Goal: Information Seeking & Learning: Learn about a topic

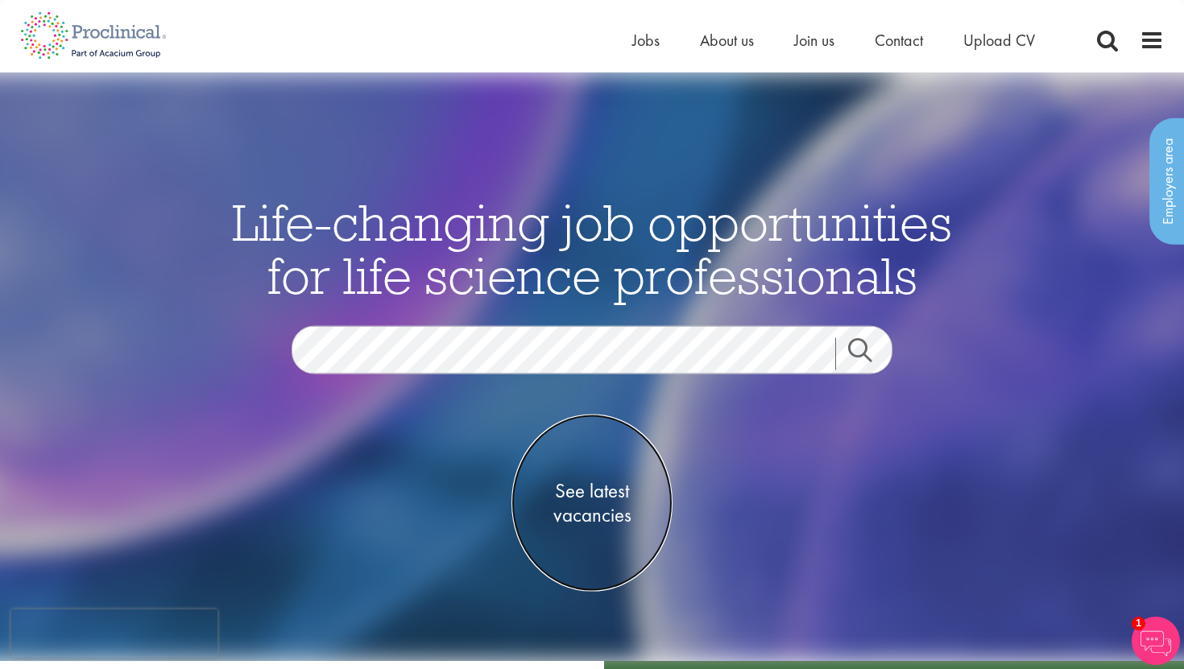
click at [616, 506] on span "See latest vacancies" at bounding box center [591, 503] width 161 height 48
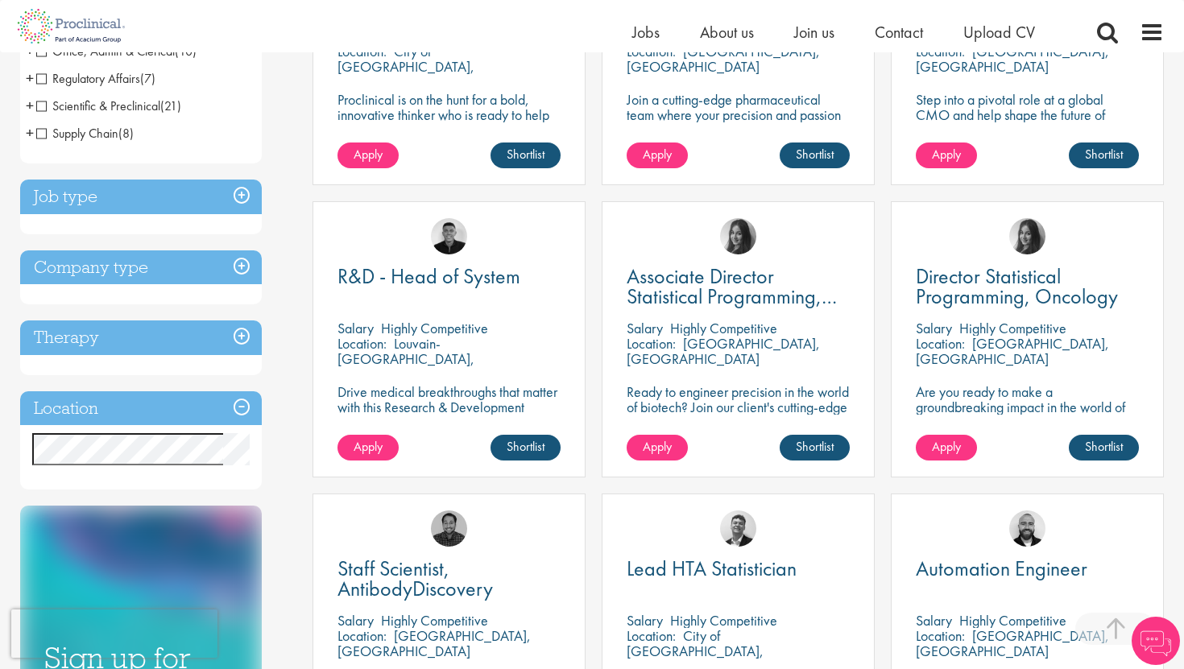
scroll to position [459, 0]
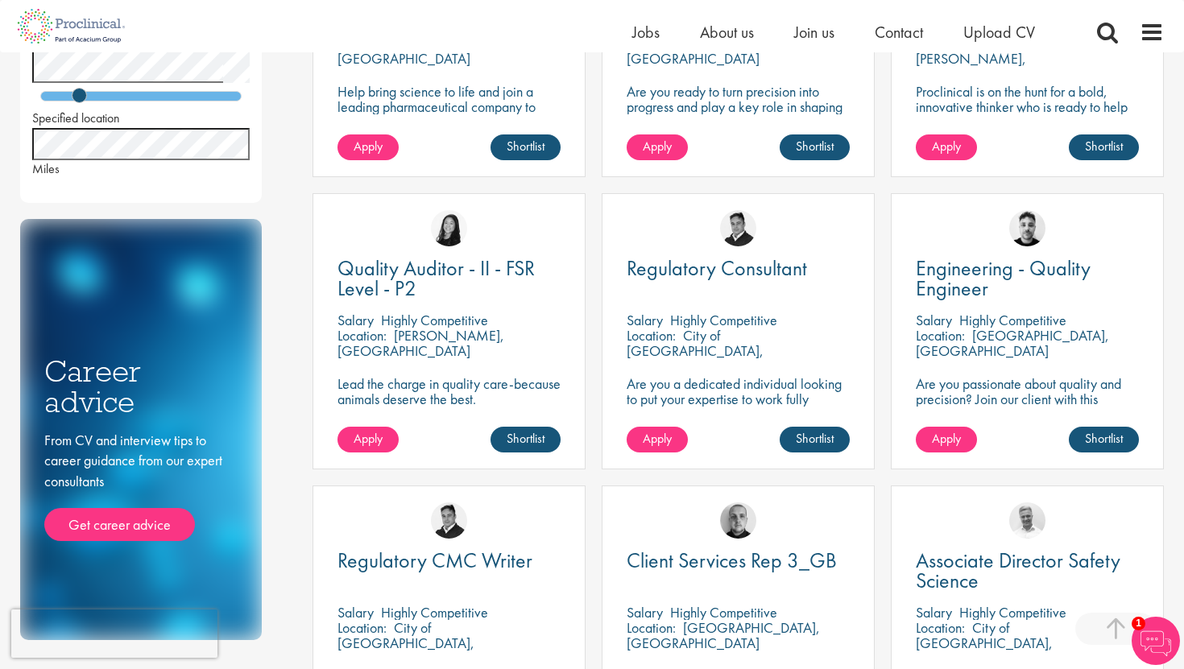
scroll to position [758, 0]
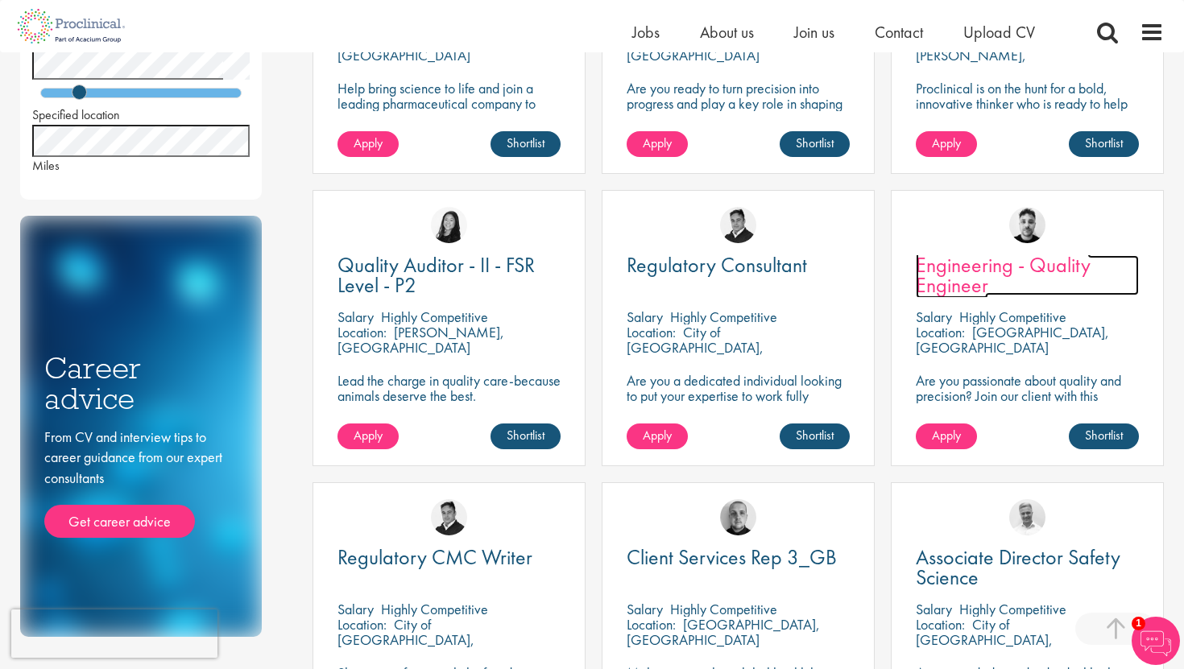
click at [983, 267] on span "Engineering - Quality Engineer" at bounding box center [1003, 275] width 175 height 48
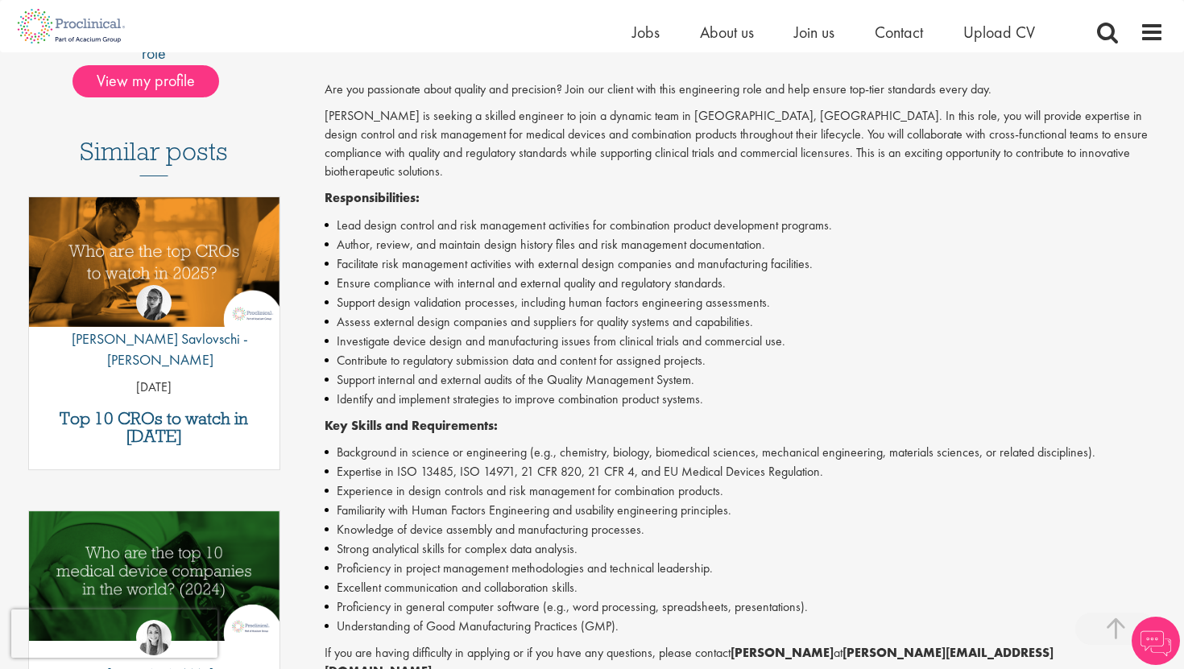
scroll to position [412, 0]
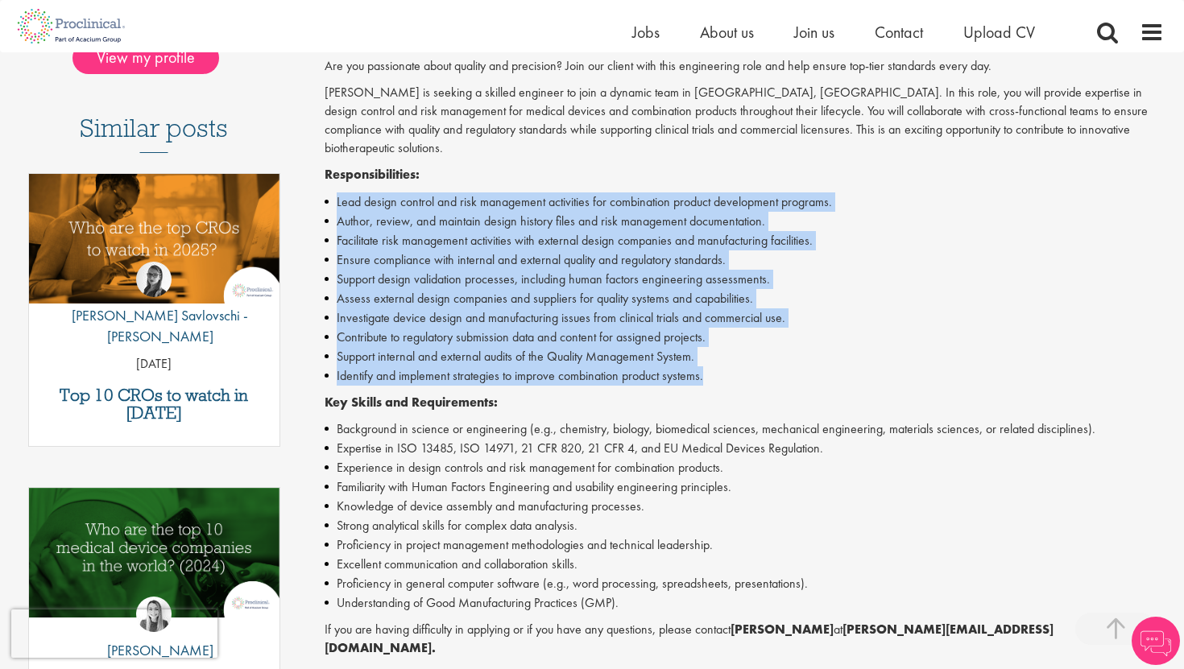
drag, startPoint x: 316, startPoint y: 179, endPoint x: 715, endPoint y: 356, distance: 437.0
click at [715, 357] on div "Engineering - Quality Engineer Salary: Highly Competitive Job type: Contract Di…" at bounding box center [738, 382] width 876 height 1226
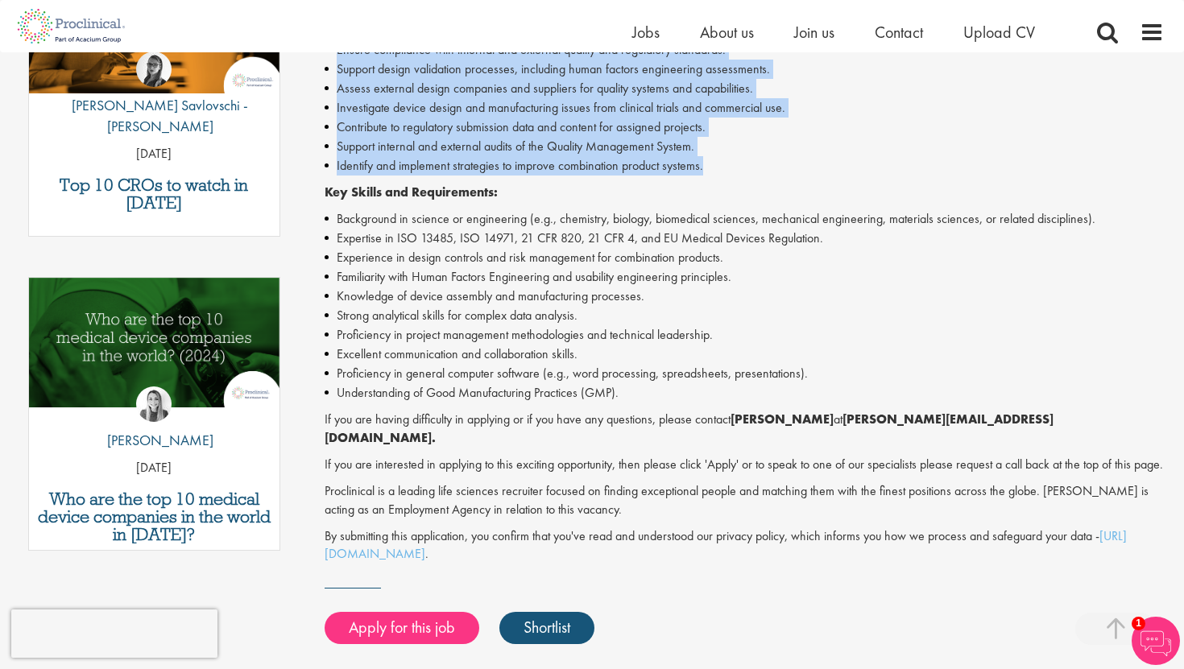
scroll to position [624, 0]
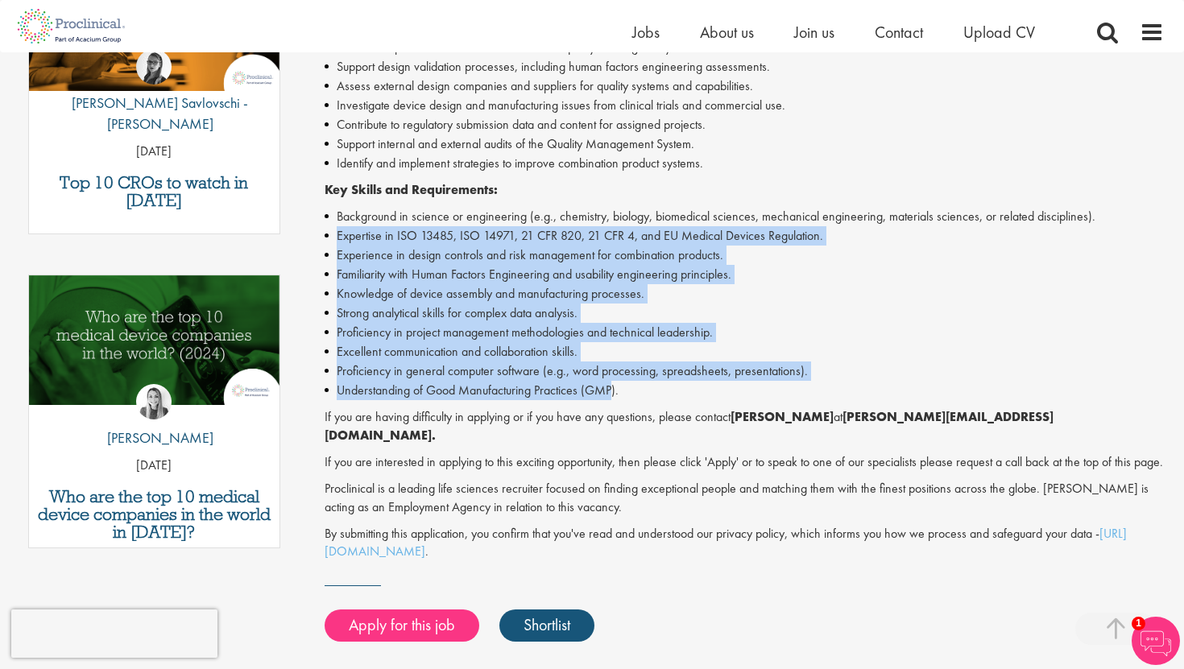
drag, startPoint x: 328, startPoint y: 226, endPoint x: 612, endPoint y: 378, distance: 322.1
click at [612, 378] on ul "Background in science or engineering (e.g., chemistry, biology, biomedical scie…" at bounding box center [745, 303] width 840 height 193
click at [612, 381] on li "Understanding of Good Manufacturing Practices (GMP)." at bounding box center [745, 390] width 840 height 19
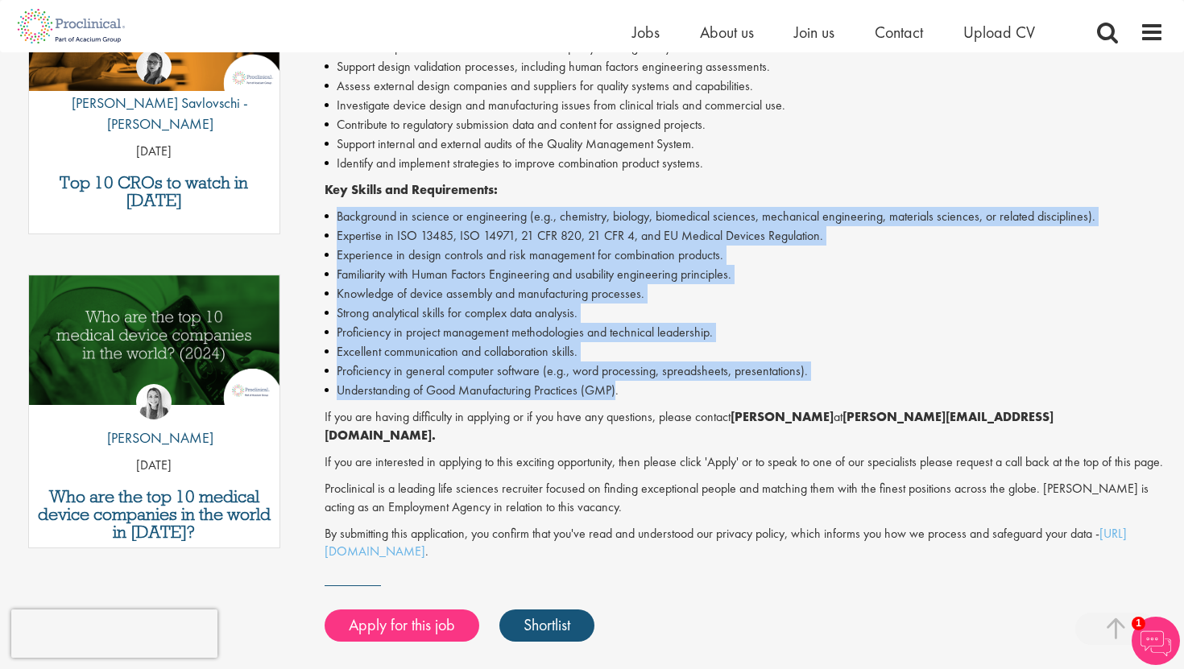
drag, startPoint x: 612, startPoint y: 378, endPoint x: 312, endPoint y: 197, distance: 350.1
click at [312, 197] on div "Engineering - Quality Engineer Salary: Highly Competitive Job type: Contract Di…" at bounding box center [738, 169] width 876 height 1226
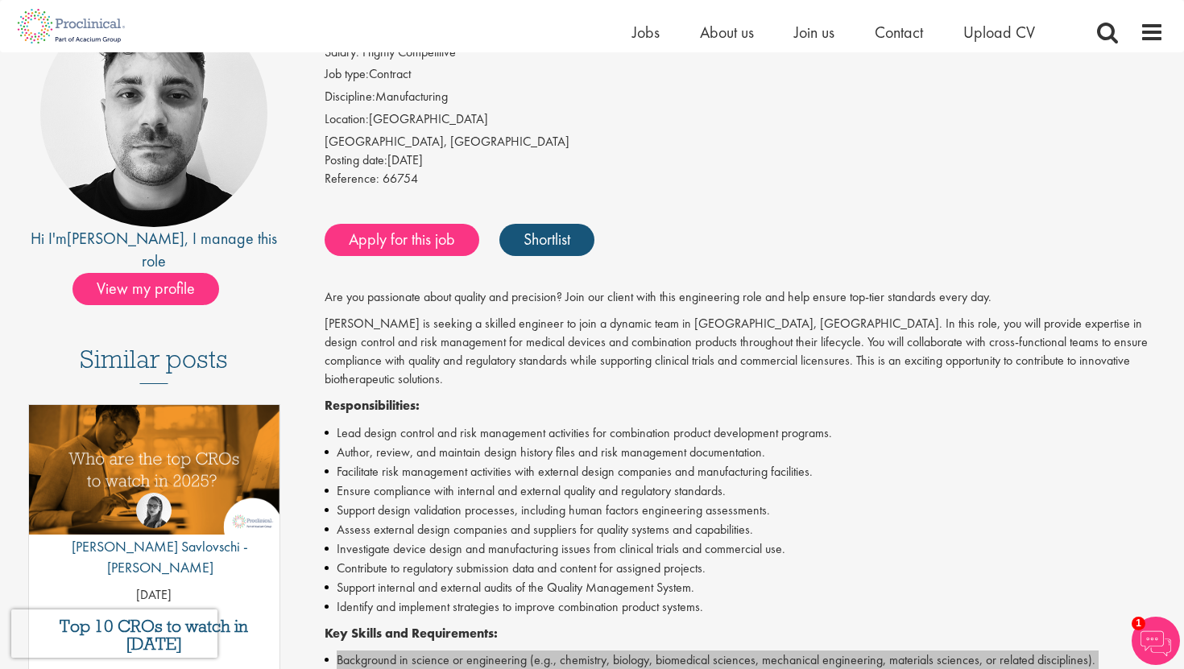
scroll to position [184, 0]
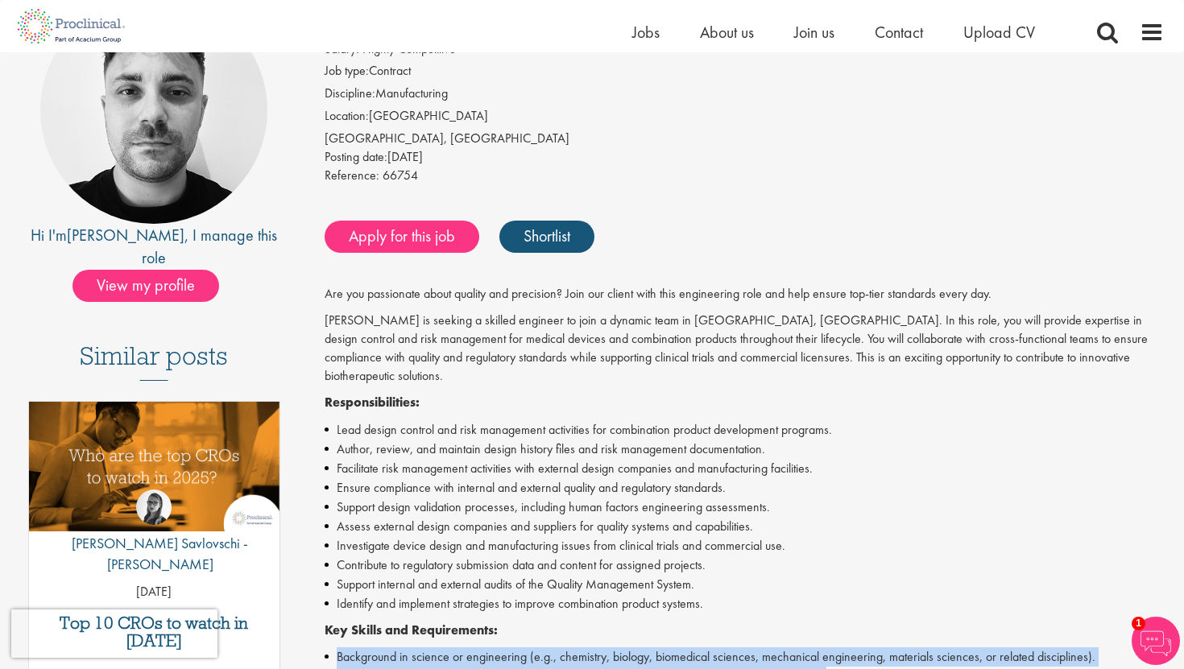
click at [381, 325] on p "Proclinical is seeking a skilled engineer to join a dynamic team in Cambridge, …" at bounding box center [745, 348] width 840 height 73
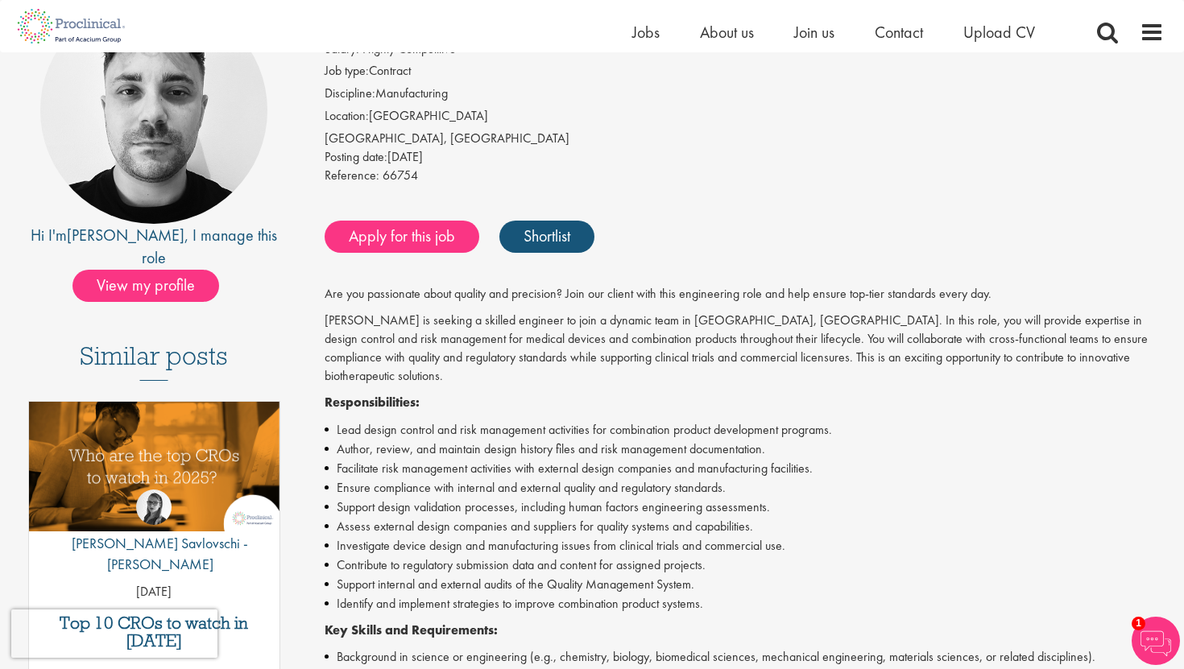
click at [381, 325] on p "Proclinical is seeking a skilled engineer to join a dynamic team in Cambridge, …" at bounding box center [745, 348] width 840 height 73
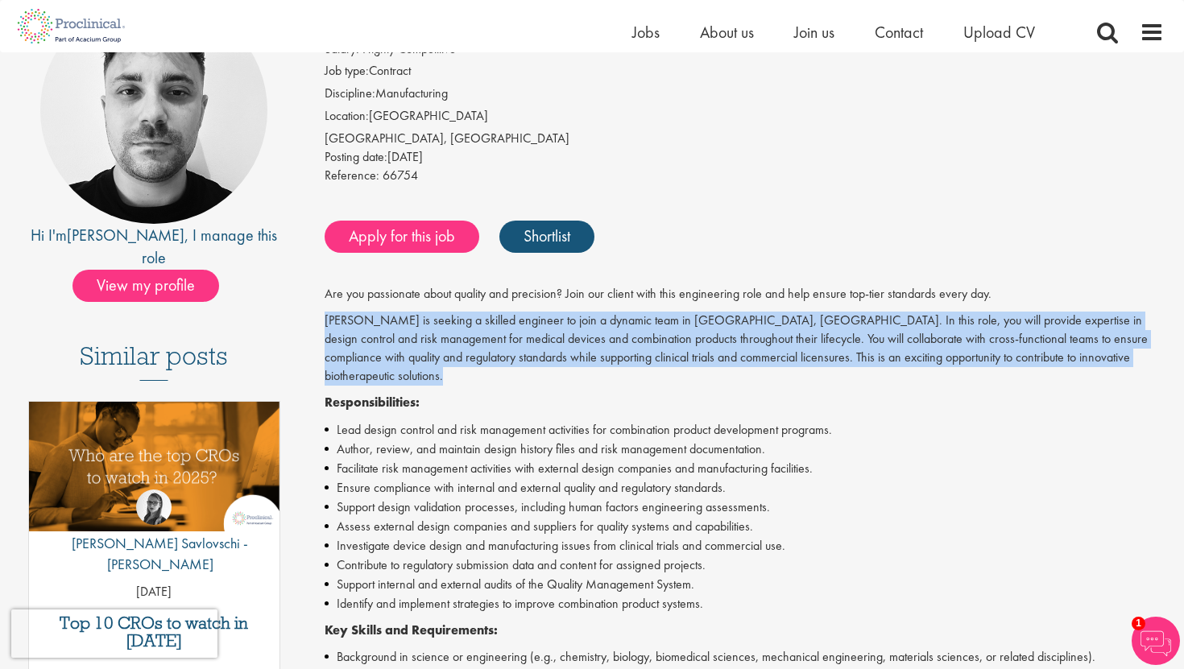
click at [381, 325] on p "Proclinical is seeking a skilled engineer to join a dynamic team in Cambridge, …" at bounding box center [745, 348] width 840 height 73
click at [589, 326] on p "Proclinical is seeking a skilled engineer to join a dynamic team in Cambridge, …" at bounding box center [745, 348] width 840 height 73
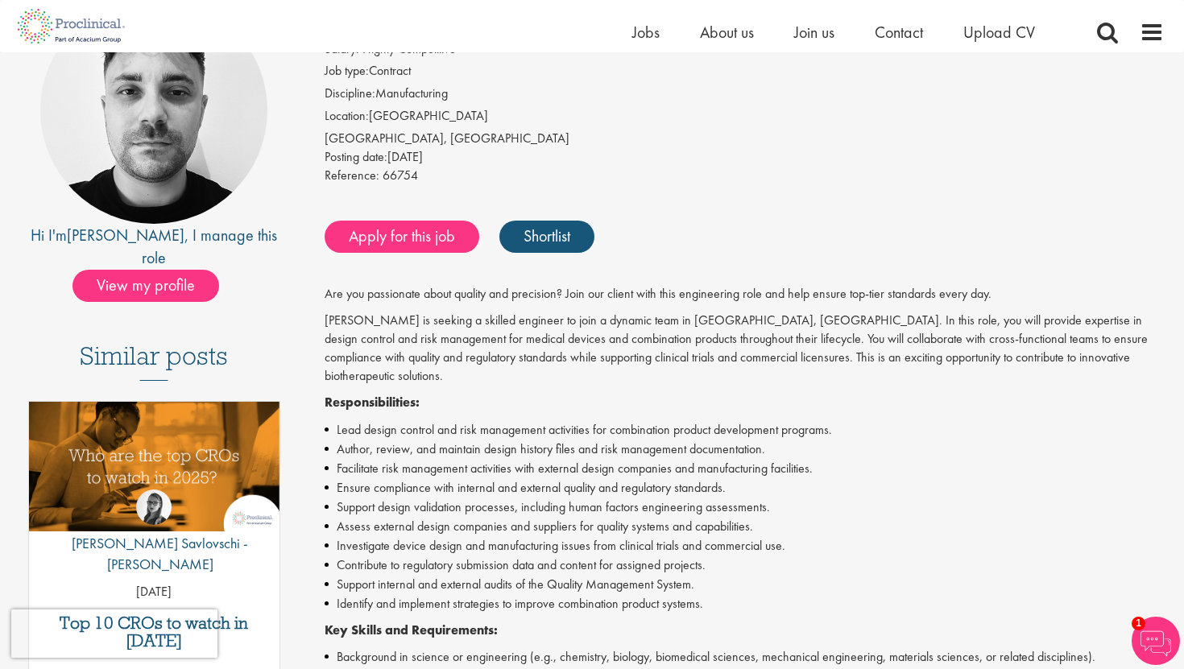
click at [589, 326] on p "Proclinical is seeking a skilled engineer to join a dynamic team in Cambridge, …" at bounding box center [745, 348] width 840 height 73
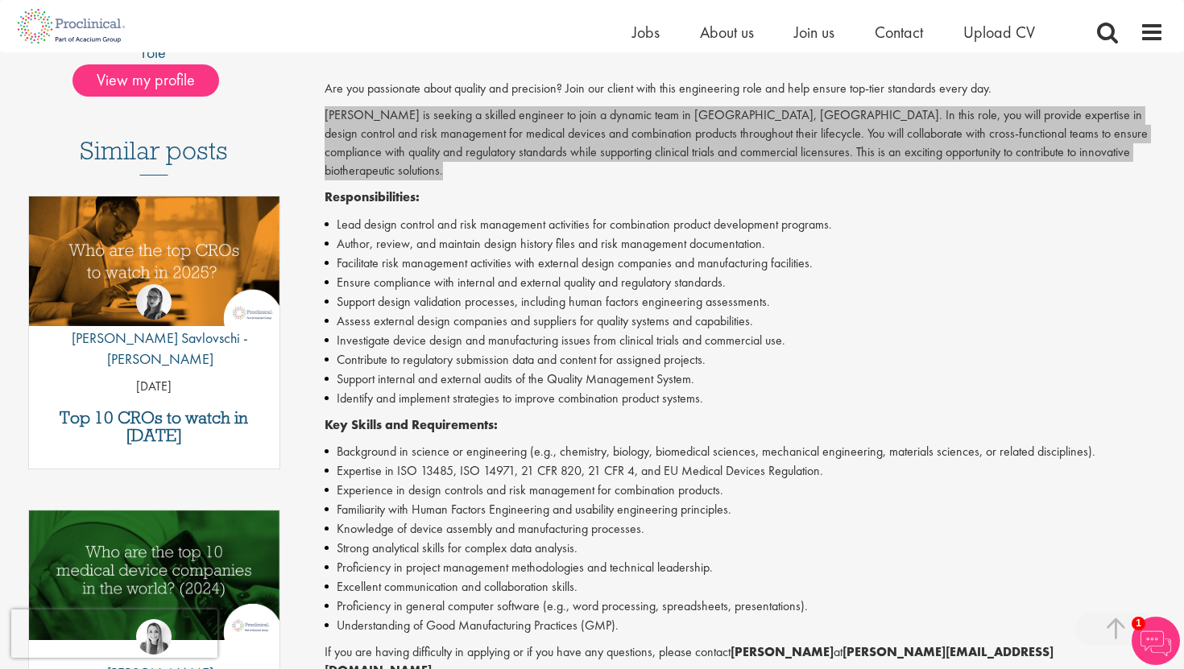
scroll to position [550, 0]
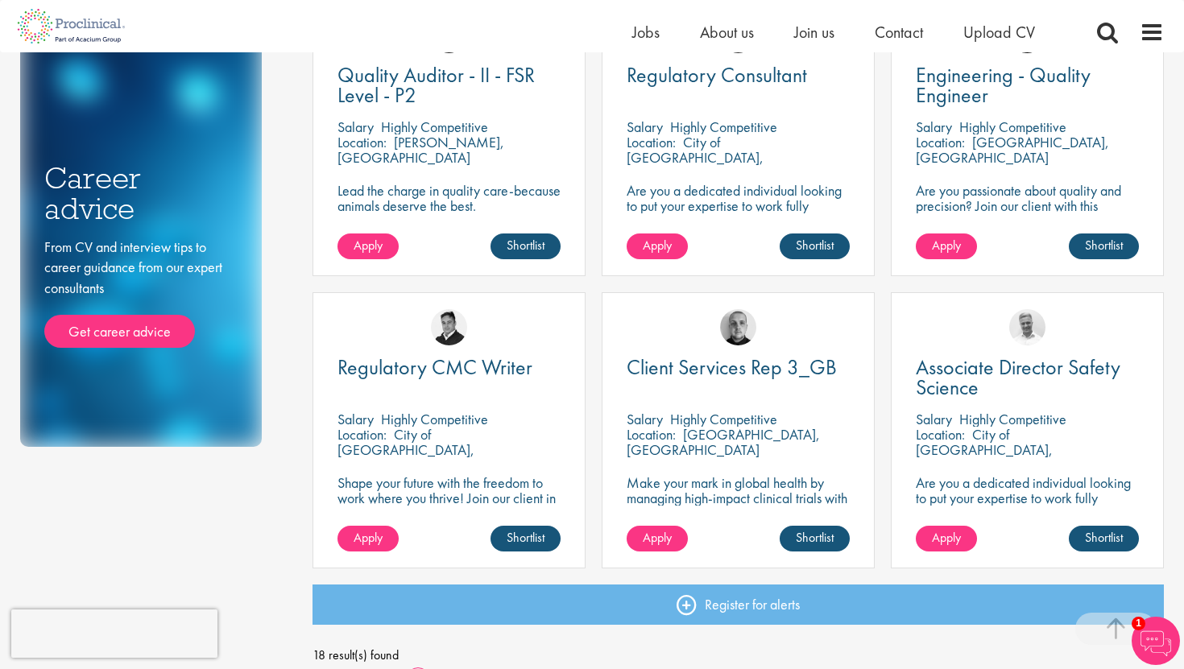
scroll to position [947, 0]
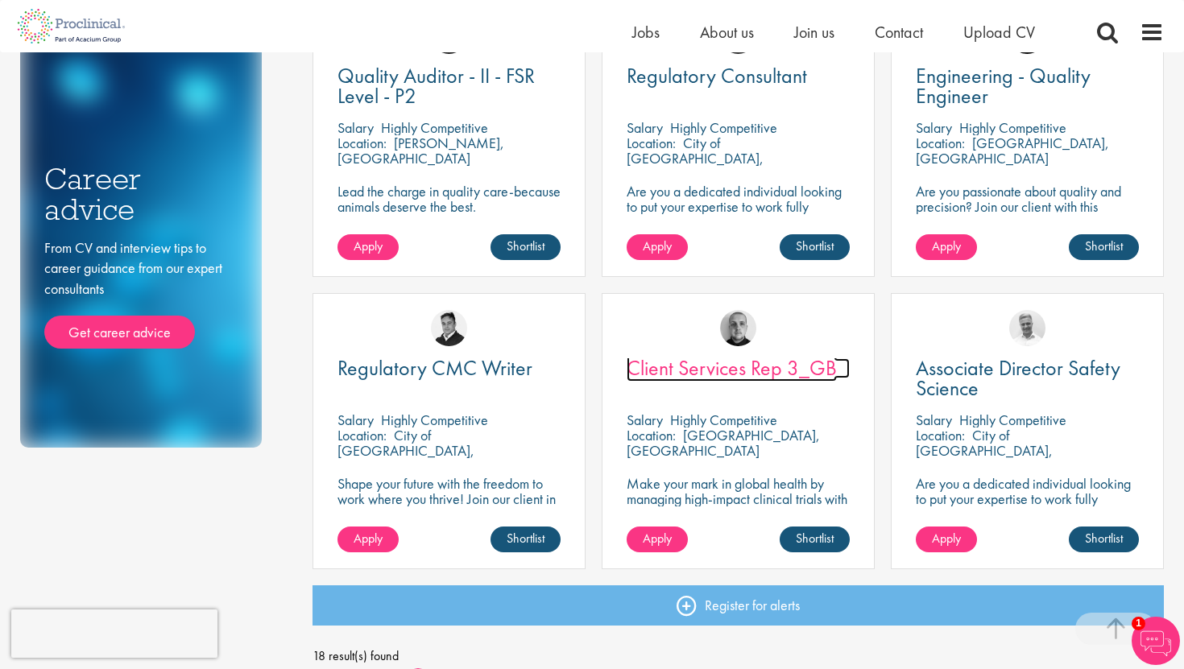
click at [685, 371] on span "Client Services Rep 3_GB" at bounding box center [732, 367] width 210 height 27
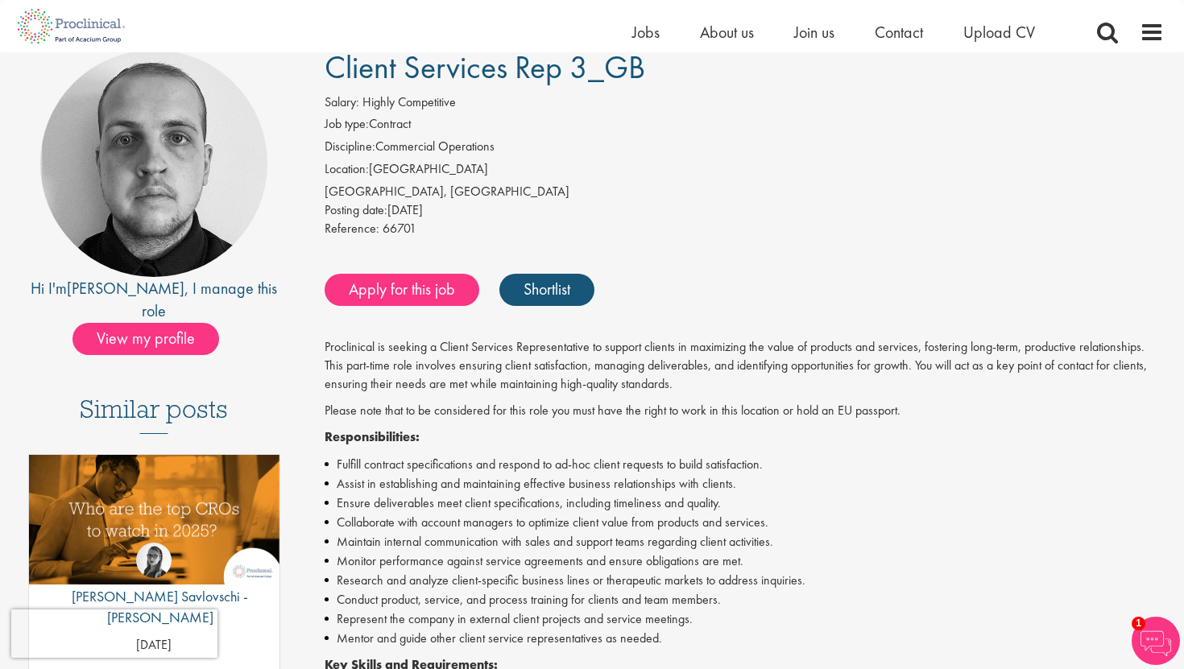
scroll to position [135, 0]
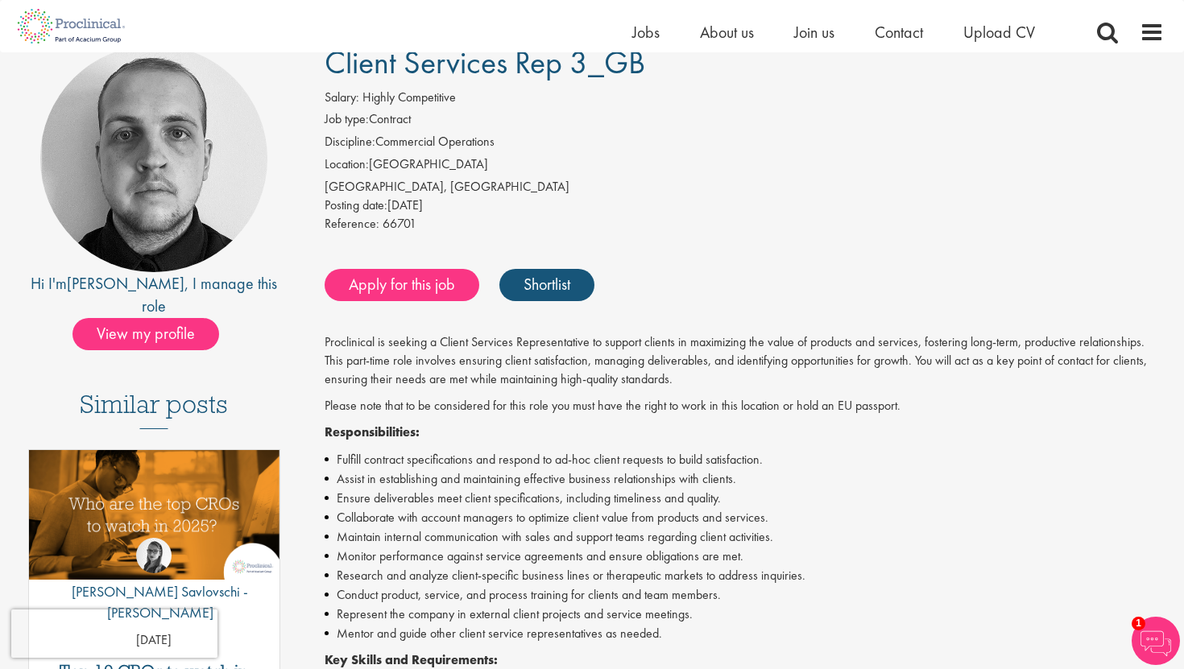
click at [420, 345] on p "Proclinical is seeking a Client Services Representative to support clients in m…" at bounding box center [745, 361] width 840 height 56
click at [551, 345] on p "Proclinical is seeking a Client Services Representative to support clients in m…" at bounding box center [745, 361] width 840 height 56
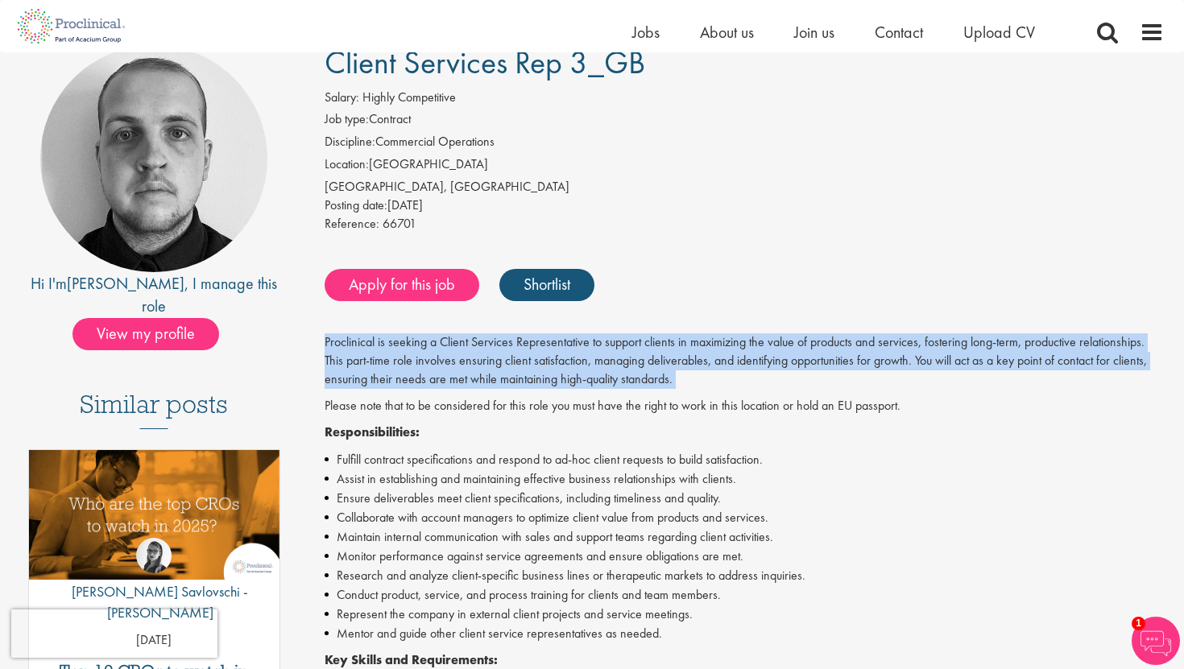
click at [665, 337] on p "Proclinical is seeking a Client Services Representative to support clients in m…" at bounding box center [745, 361] width 840 height 56
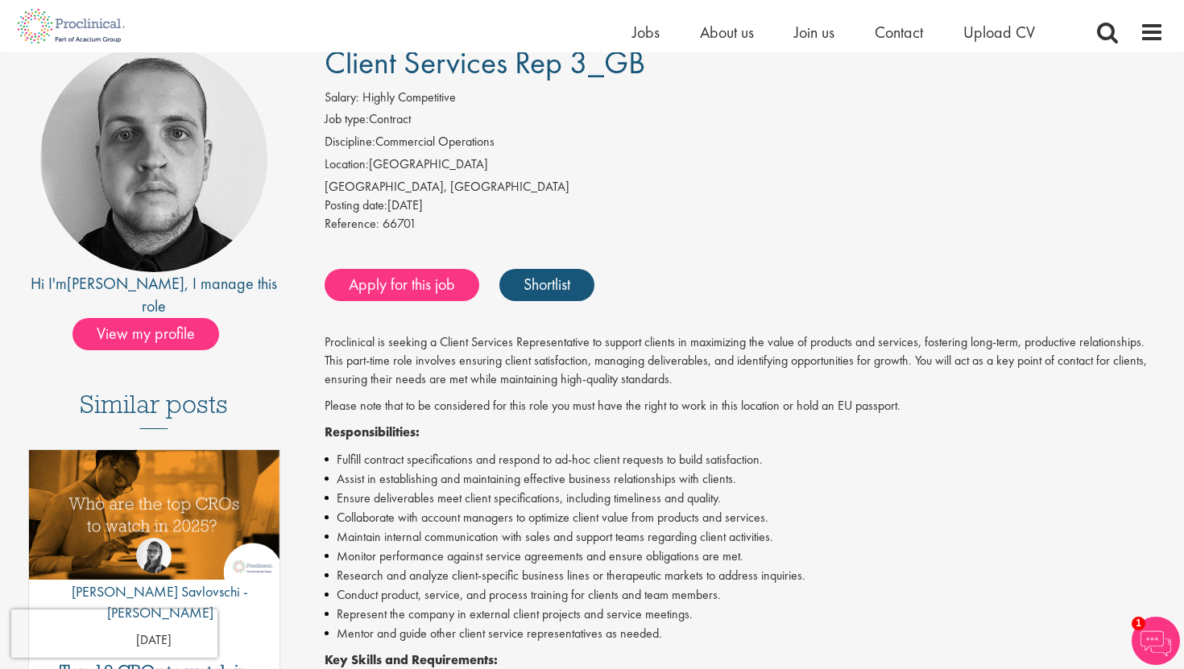
click at [665, 337] on p "Proclinical is seeking a Client Services Representative to support clients in m…" at bounding box center [745, 361] width 840 height 56
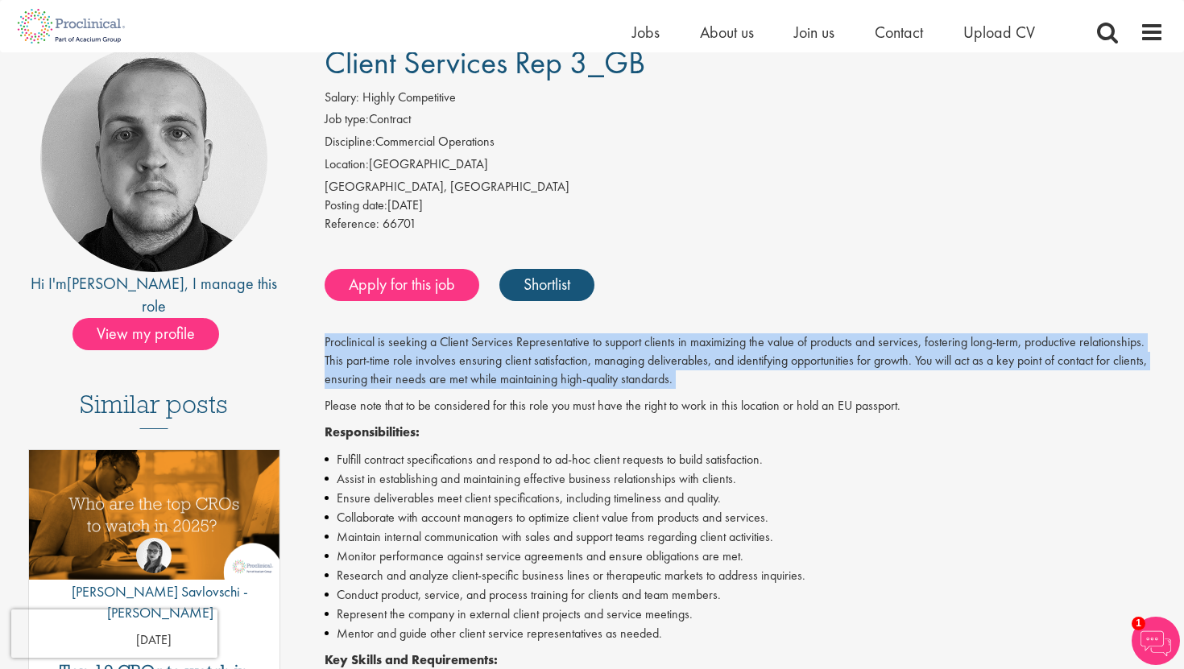
click at [357, 355] on p "Proclinical is seeking a Client Services Representative to support clients in m…" at bounding box center [745, 361] width 840 height 56
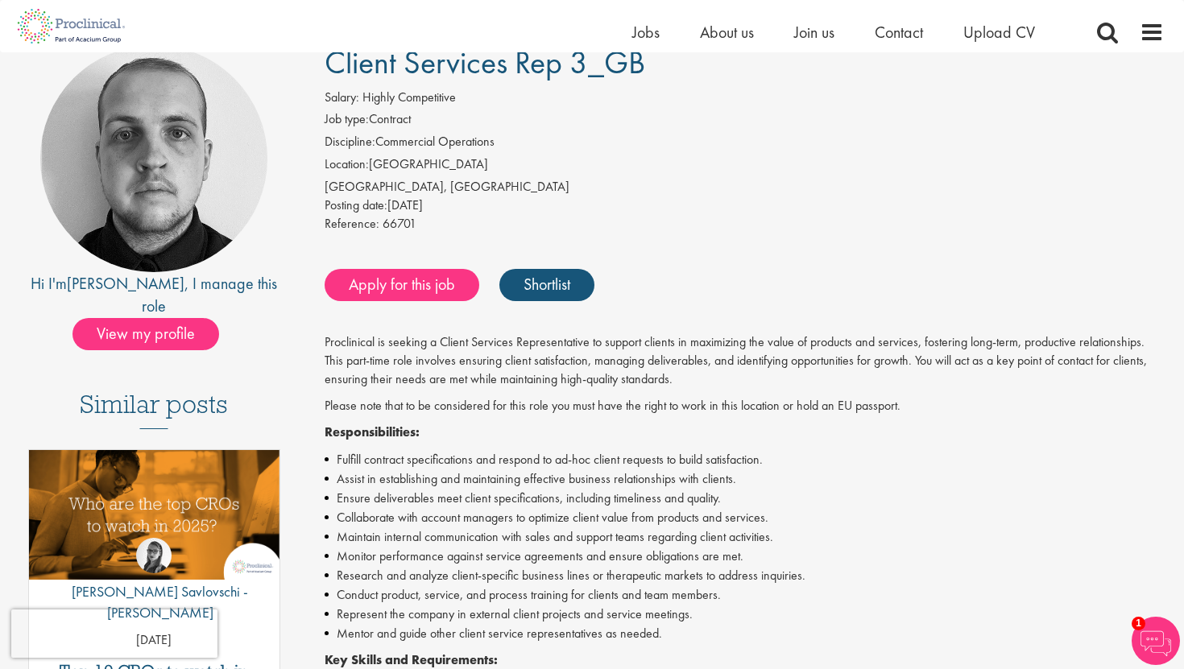
click at [357, 355] on p "Proclinical is seeking a Client Services Representative to support clients in m…" at bounding box center [745, 361] width 840 height 56
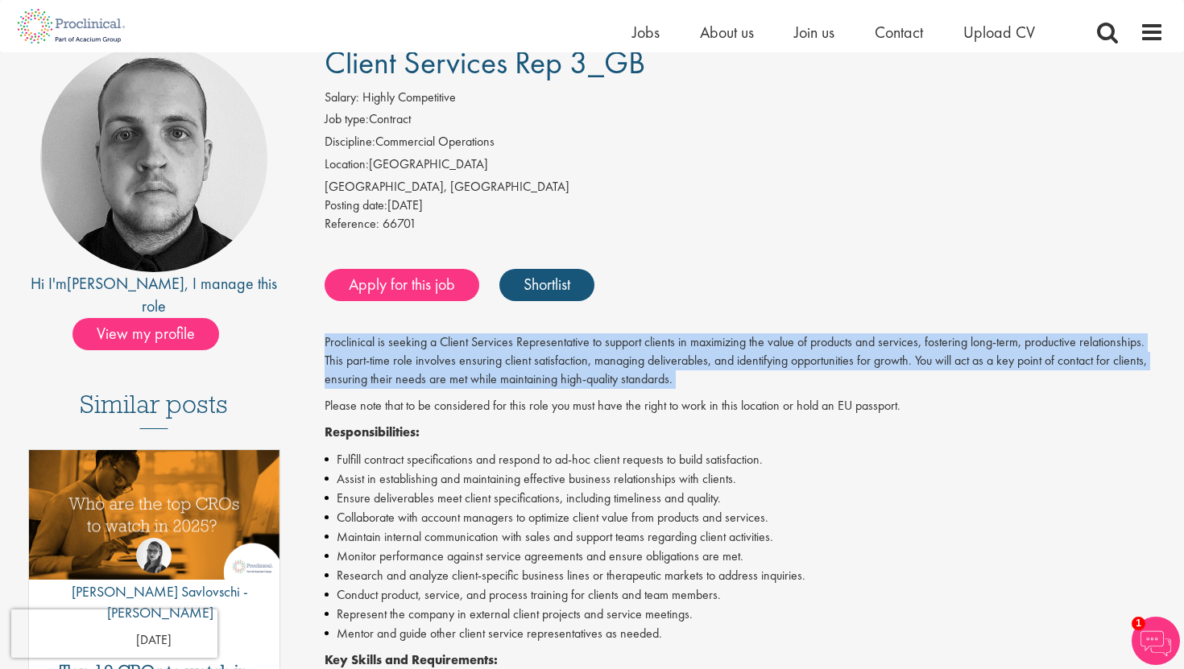
click at [503, 366] on p "Proclinical is seeking a Client Services Representative to support clients in m…" at bounding box center [745, 361] width 840 height 56
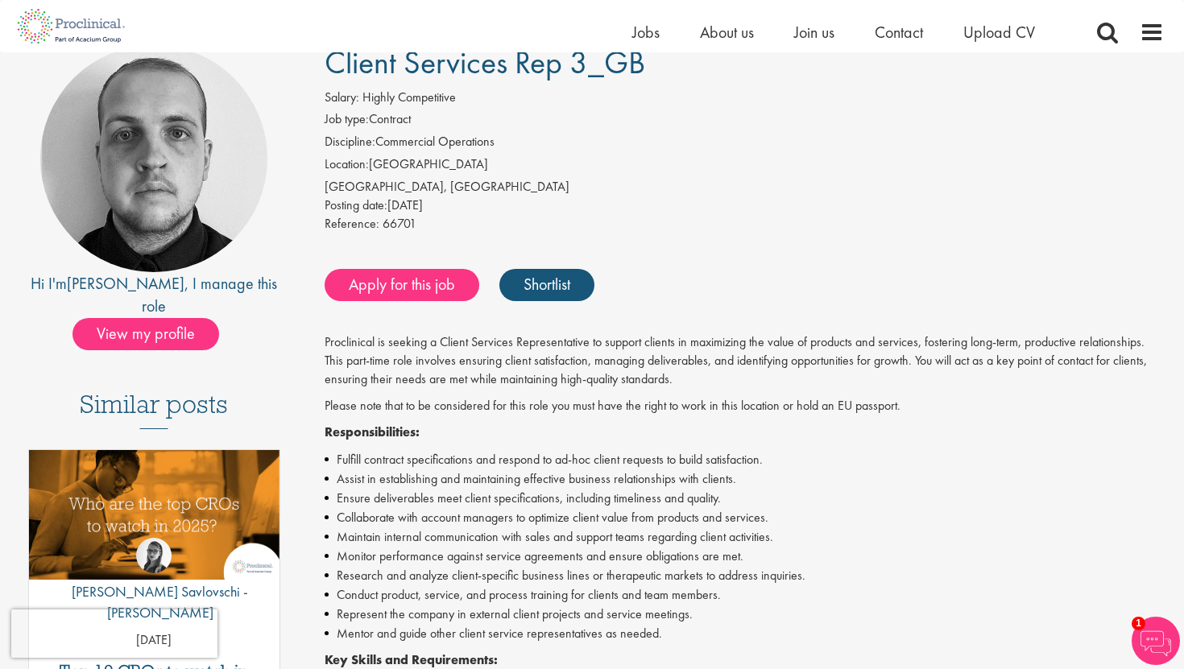
click at [503, 366] on p "Proclinical is seeking a Client Services Representative to support clients in m…" at bounding box center [745, 361] width 840 height 56
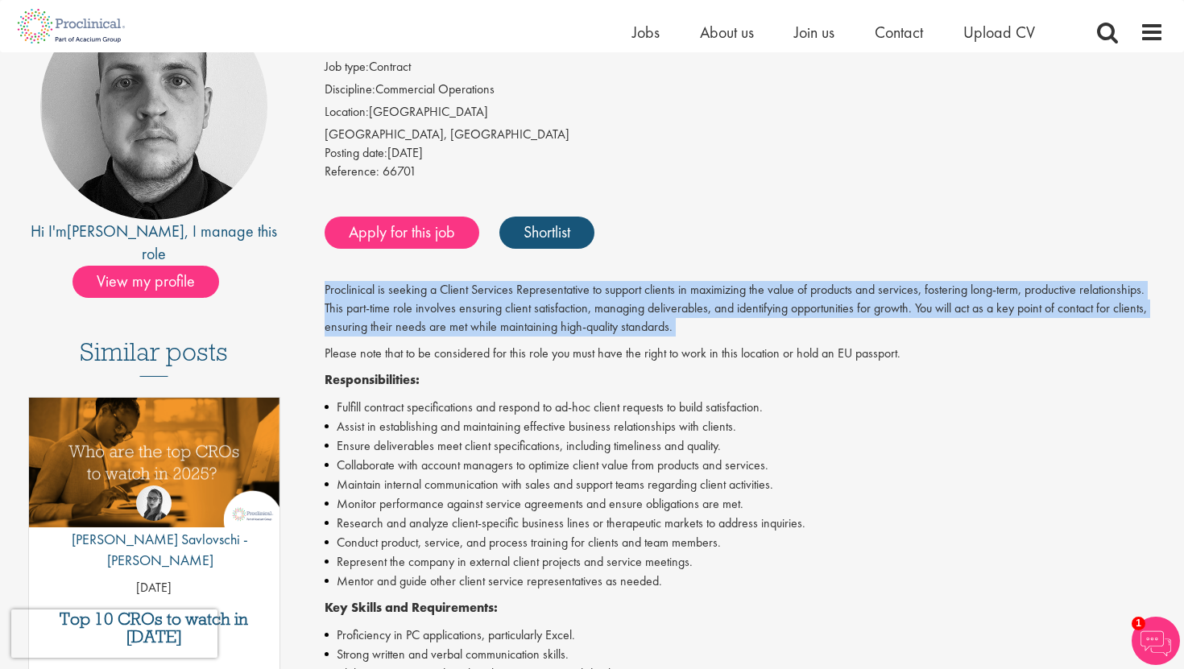
scroll to position [191, 0]
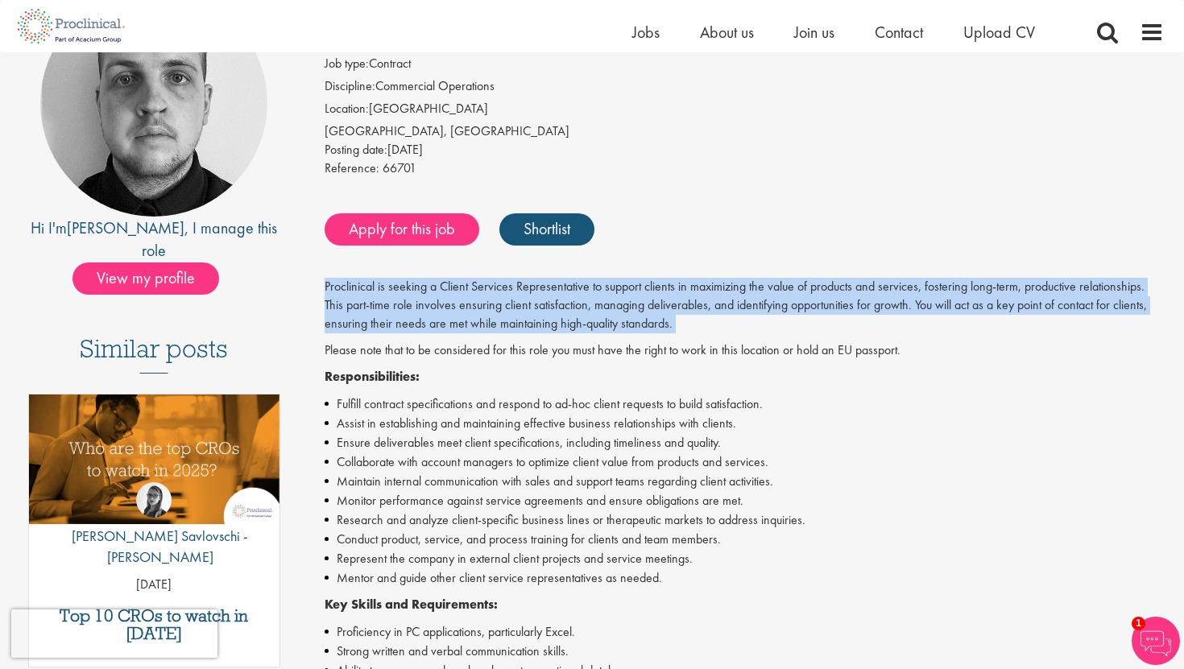
click at [503, 366] on div "Proclinical is seeking a Client Services Representative to support clients in m…" at bounding box center [745, 649] width 840 height 743
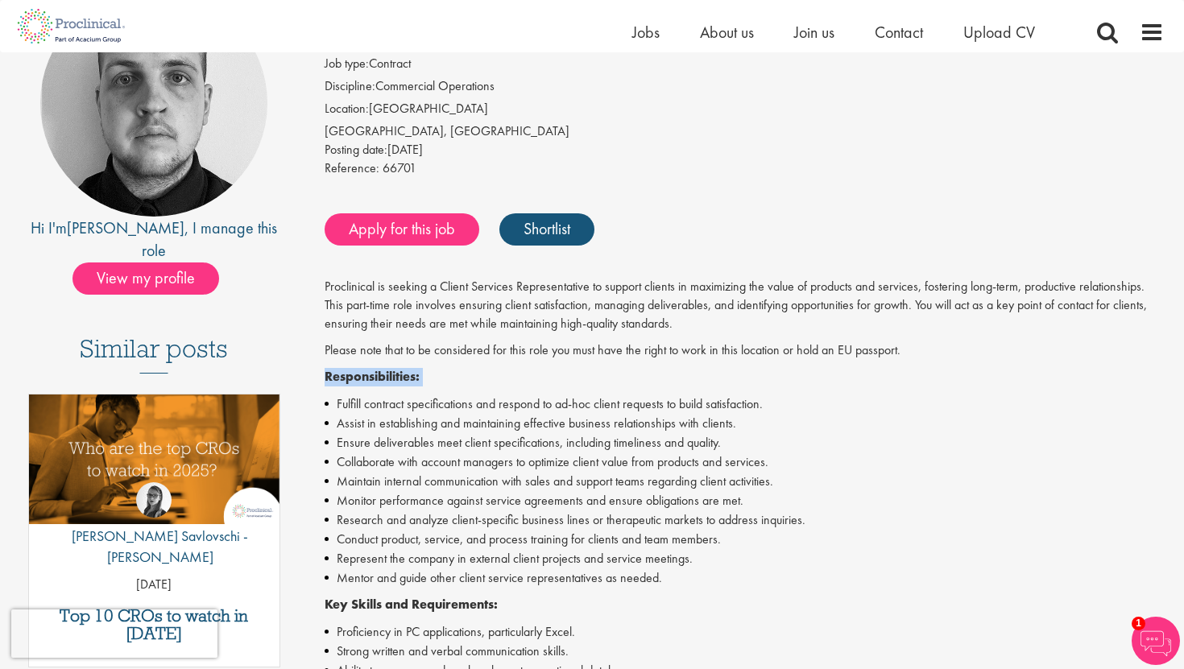
click at [539, 349] on p "Please note that to be considered for this role you must have the right to work…" at bounding box center [745, 350] width 840 height 19
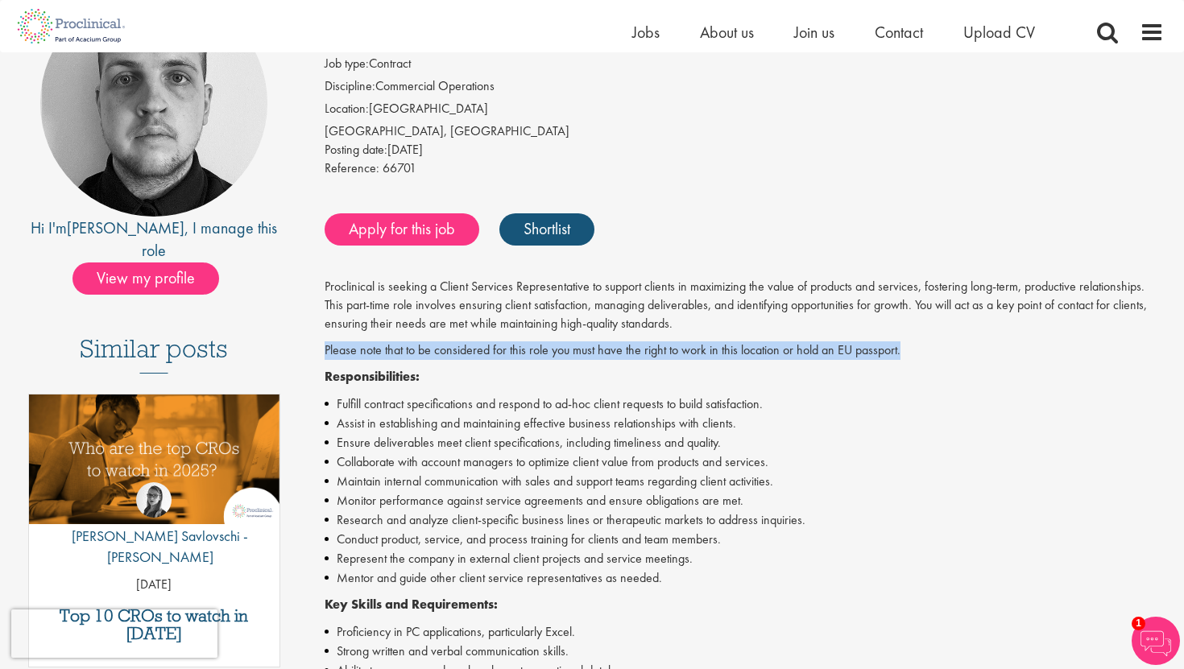
click at [539, 349] on p "Please note that to be considered for this role you must have the right to work…" at bounding box center [745, 350] width 840 height 19
click at [482, 325] on p "Proclinical is seeking a Client Services Representative to support clients in m…" at bounding box center [745, 306] width 840 height 56
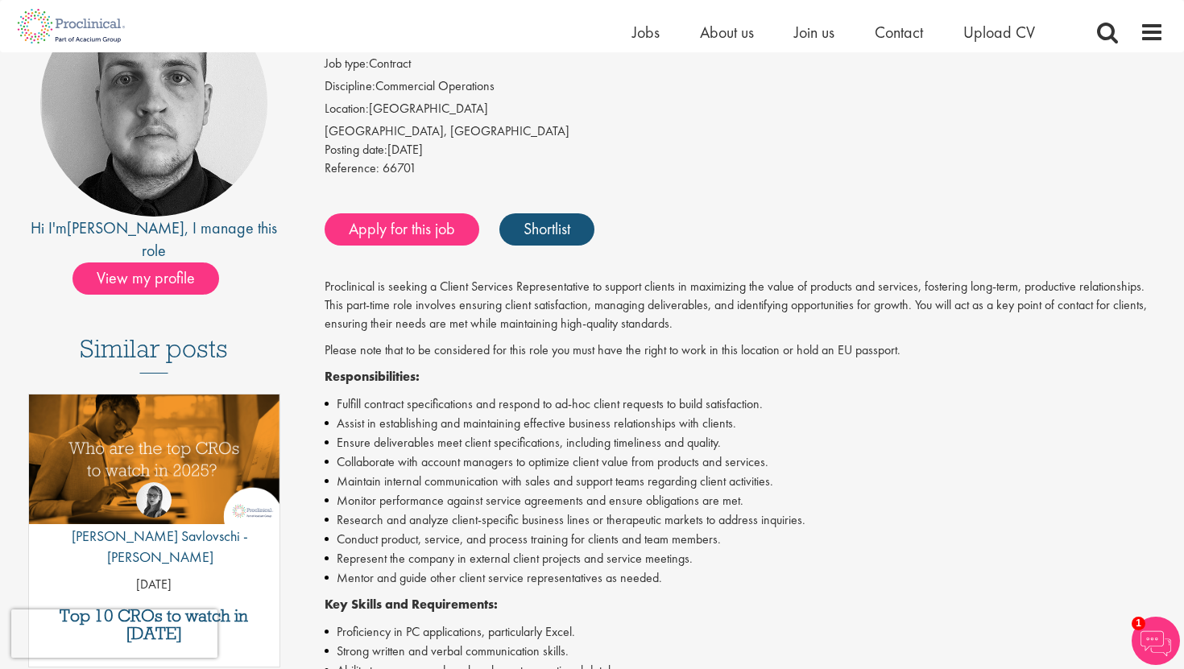
click at [482, 325] on p "Proclinical is seeking a Client Services Representative to support clients in m…" at bounding box center [745, 306] width 840 height 56
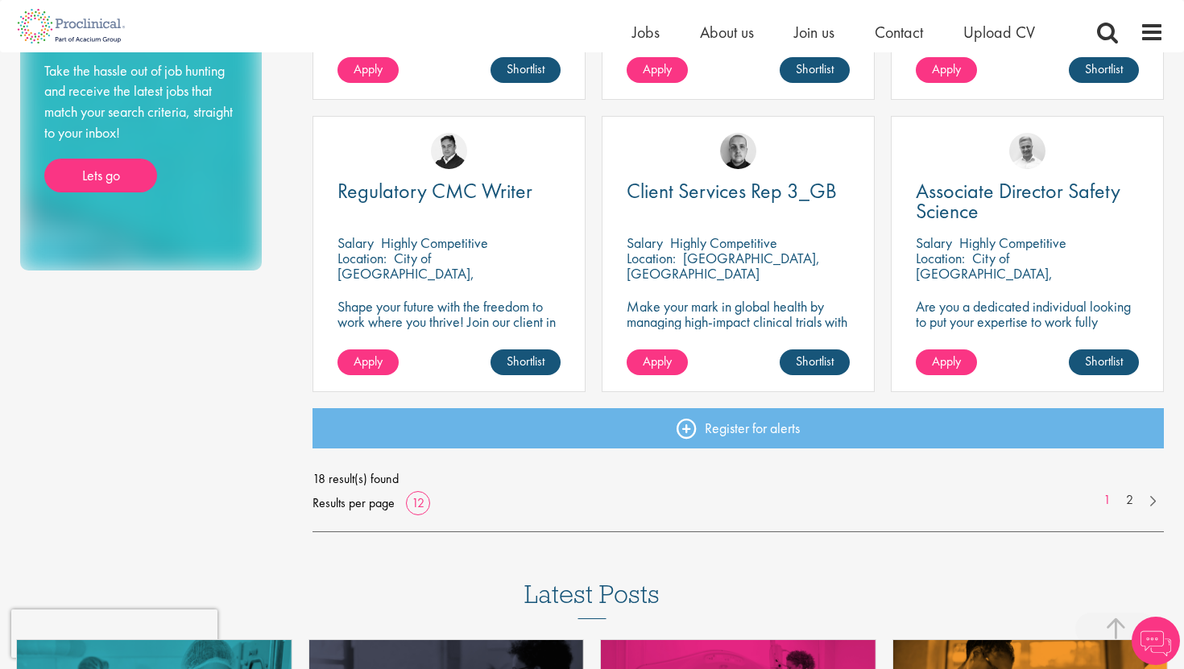
scroll to position [1152, 0]
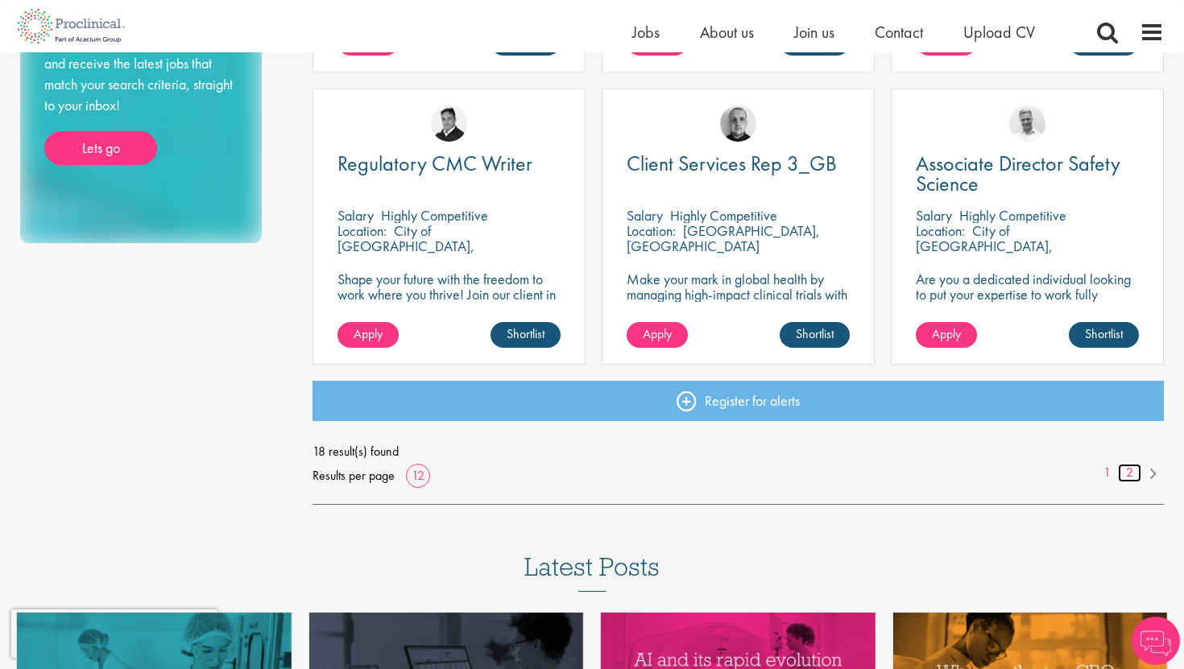
click at [1126, 474] on link "2" at bounding box center [1129, 473] width 23 height 19
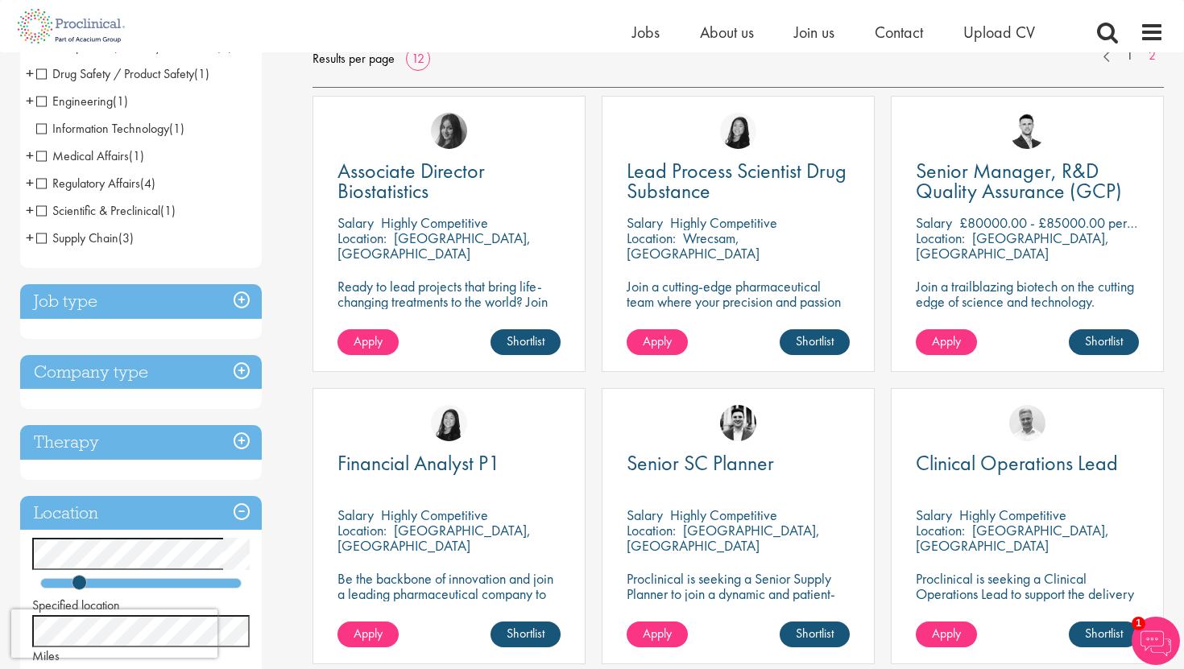
scroll to position [238, 0]
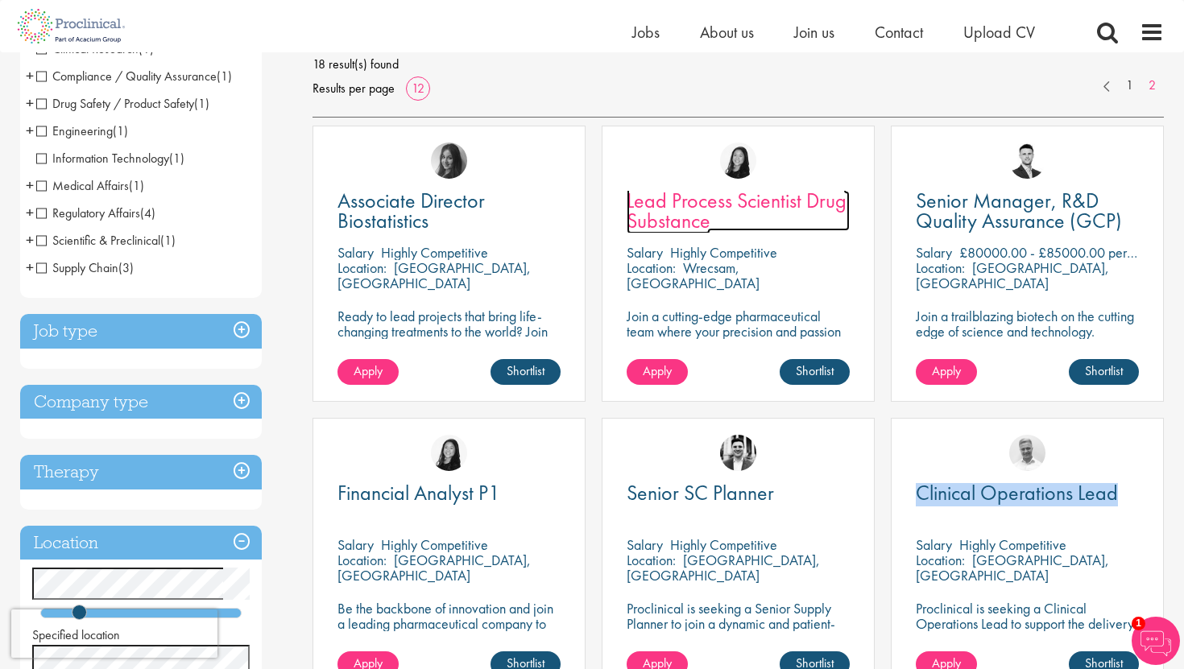
click at [733, 223] on link "Lead Process Scientist Drug Substance" at bounding box center [738, 211] width 223 height 40
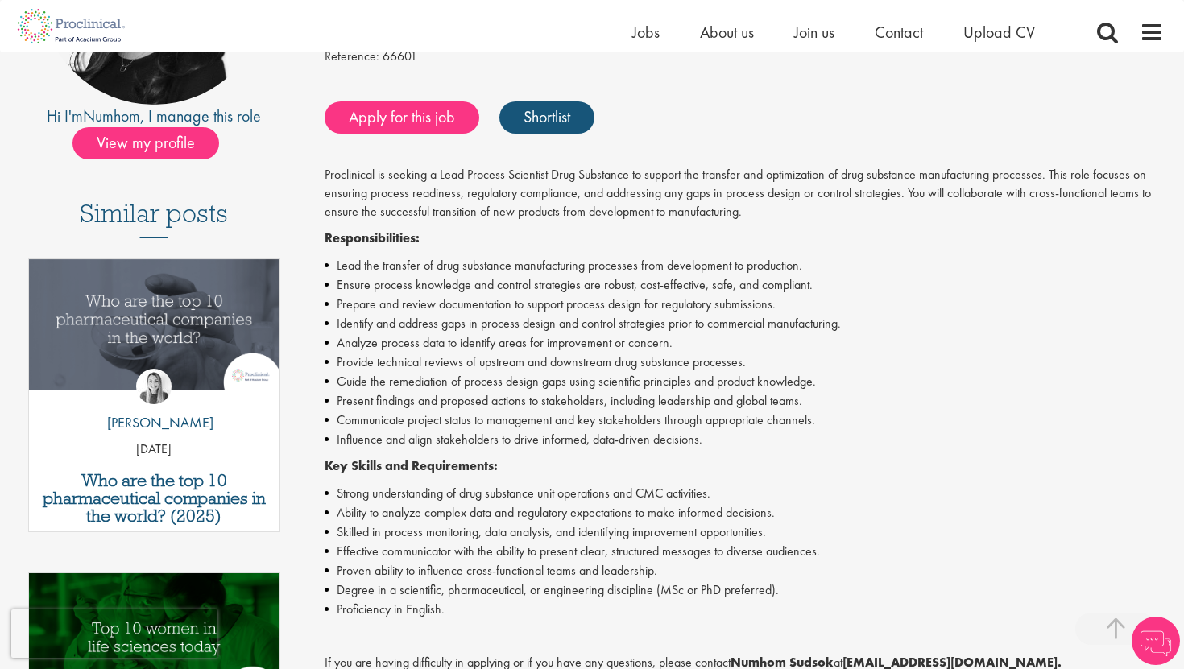
scroll to position [307, 0]
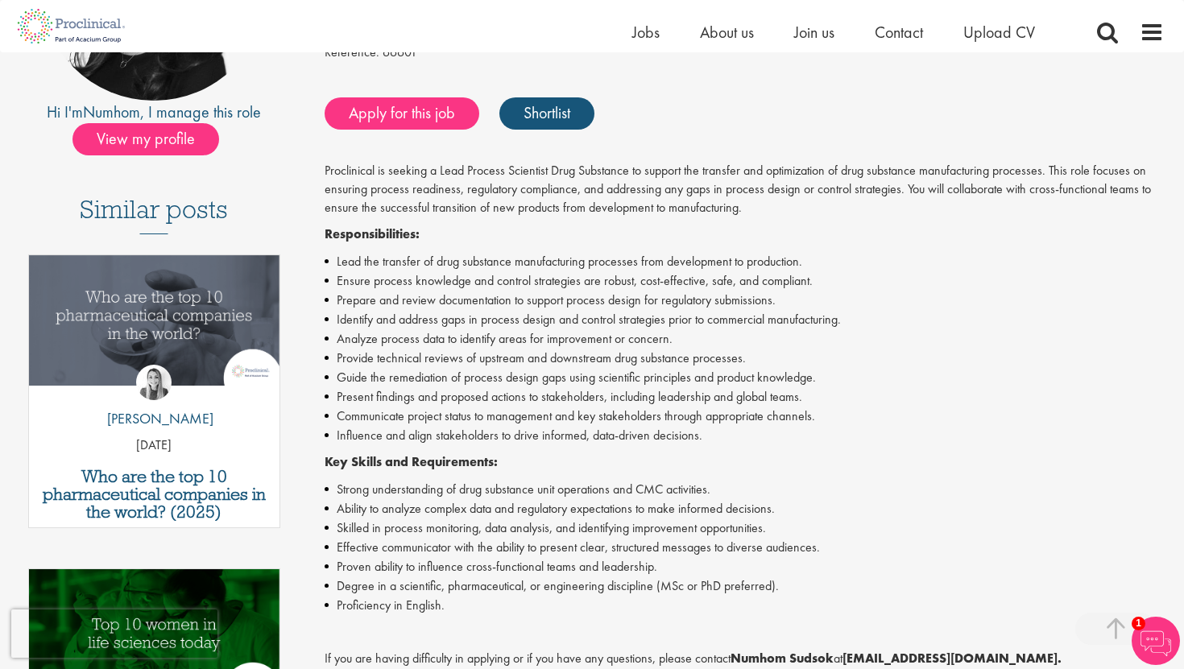
click at [386, 250] on div "Proclinical is seeking a Lead Process Scientist Drug Substance to support the t…" at bounding box center [745, 504] width 840 height 685
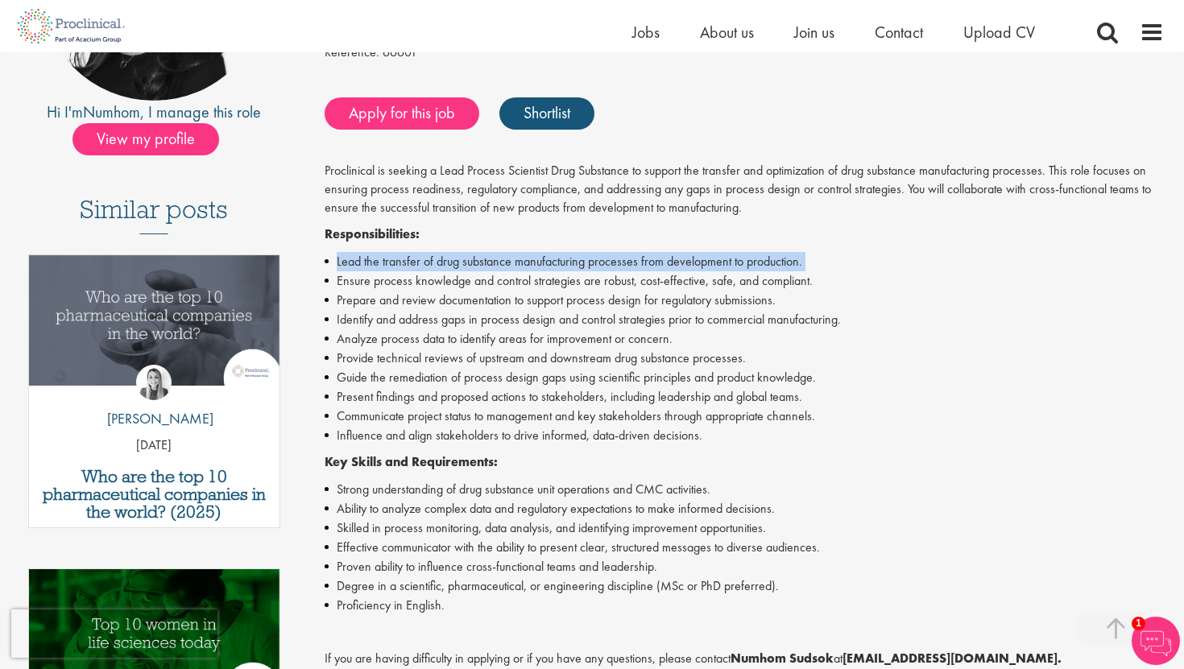
click at [386, 250] on div "Proclinical is seeking a Lead Process Scientist Drug Substance to support the t…" at bounding box center [745, 504] width 840 height 685
click at [385, 284] on li "Ensure process knowledge and control strategies are robust, cost-effective, saf…" at bounding box center [745, 280] width 840 height 19
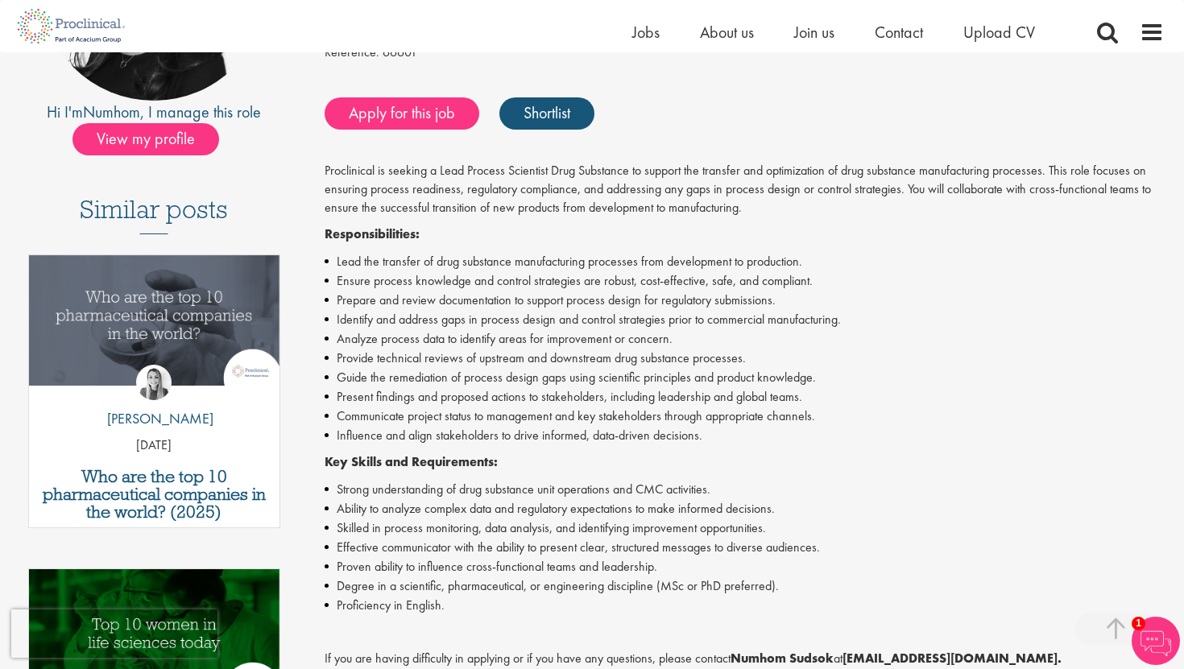
click at [385, 284] on li "Ensure process knowledge and control strategies are robust, cost-effective, saf…" at bounding box center [745, 280] width 840 height 19
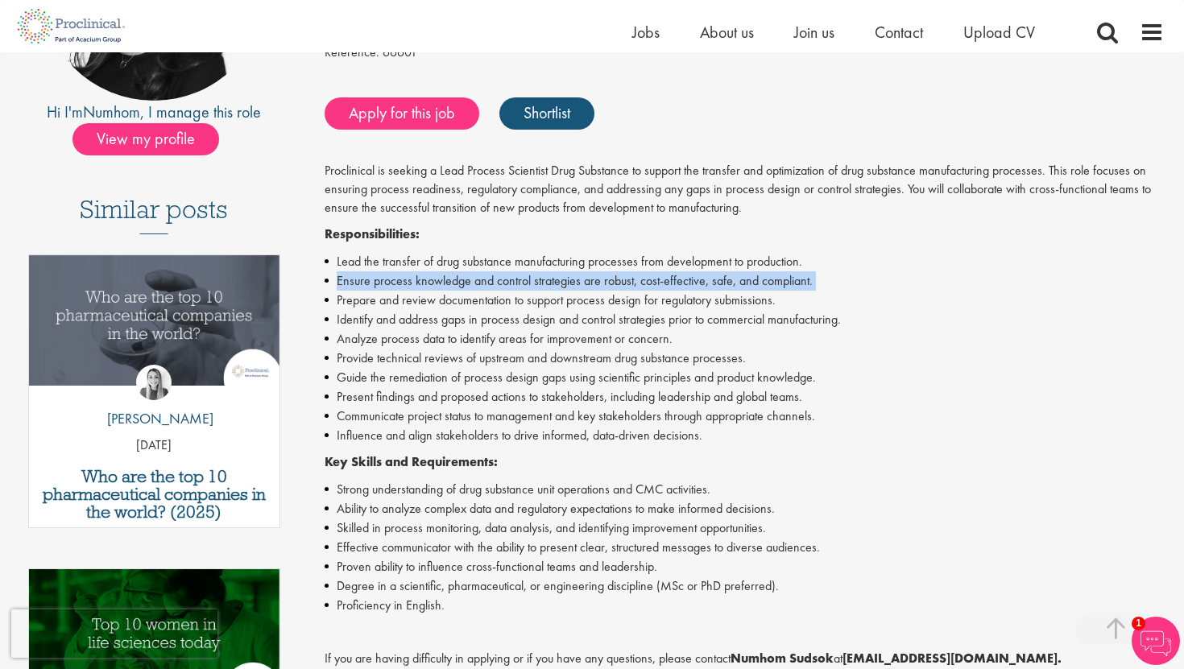
click at [378, 301] on li "Prepare and review documentation to support process design for regulatory submi…" at bounding box center [745, 300] width 840 height 19
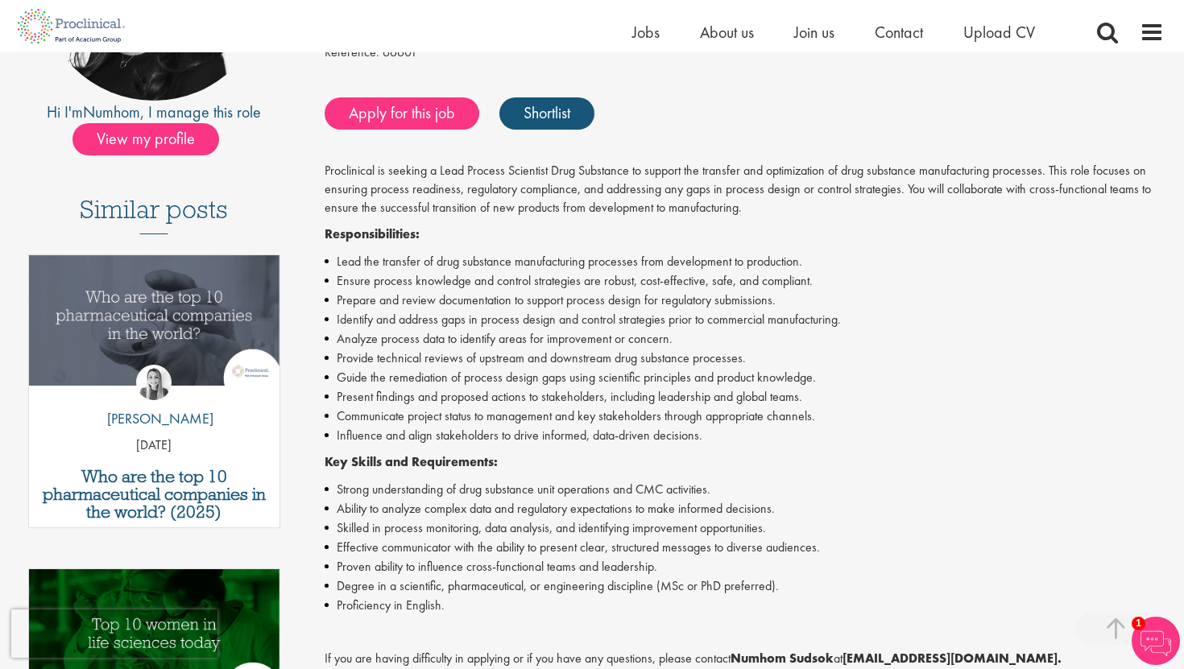
click at [378, 301] on li "Prepare and review documentation to support process design for regulatory submi…" at bounding box center [745, 300] width 840 height 19
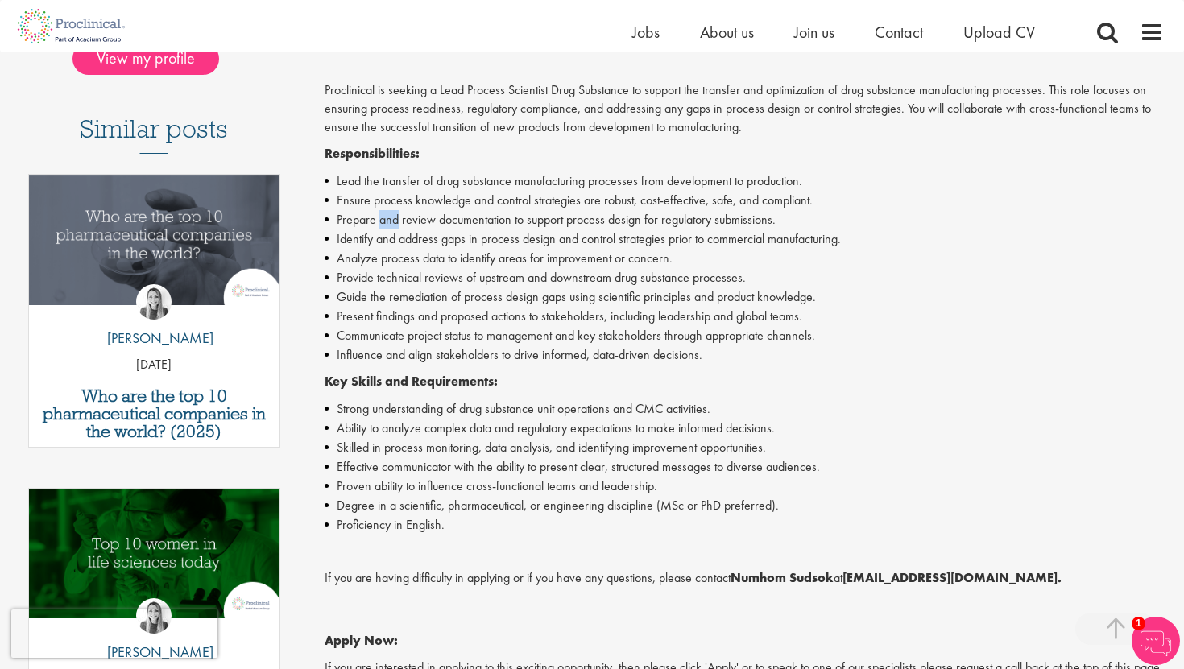
scroll to position [388, 0]
click at [435, 264] on li "Analyze process data to identify areas for improvement or concern." at bounding box center [745, 257] width 840 height 19
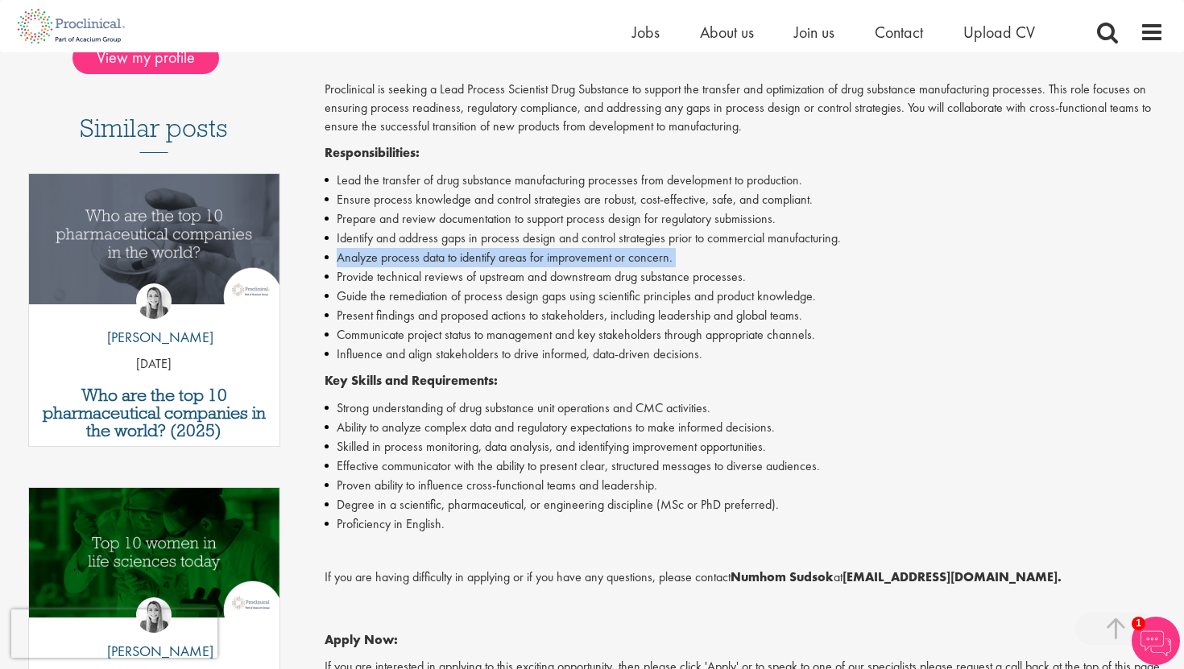
click at [435, 264] on li "Analyze process data to identify areas for improvement or concern." at bounding box center [745, 257] width 840 height 19
click at [431, 298] on li "Guide the remediation of process design gaps using scientific principles and pr…" at bounding box center [745, 296] width 840 height 19
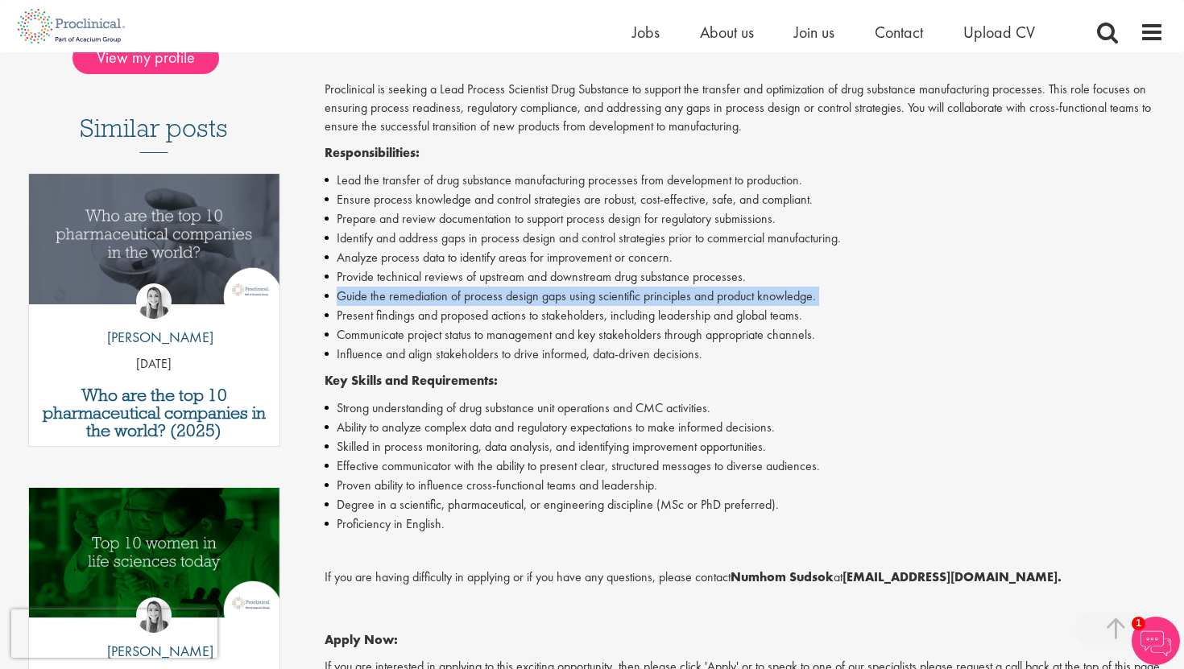
click at [431, 298] on li "Guide the remediation of process design gaps using scientific principles and pr…" at bounding box center [745, 296] width 840 height 19
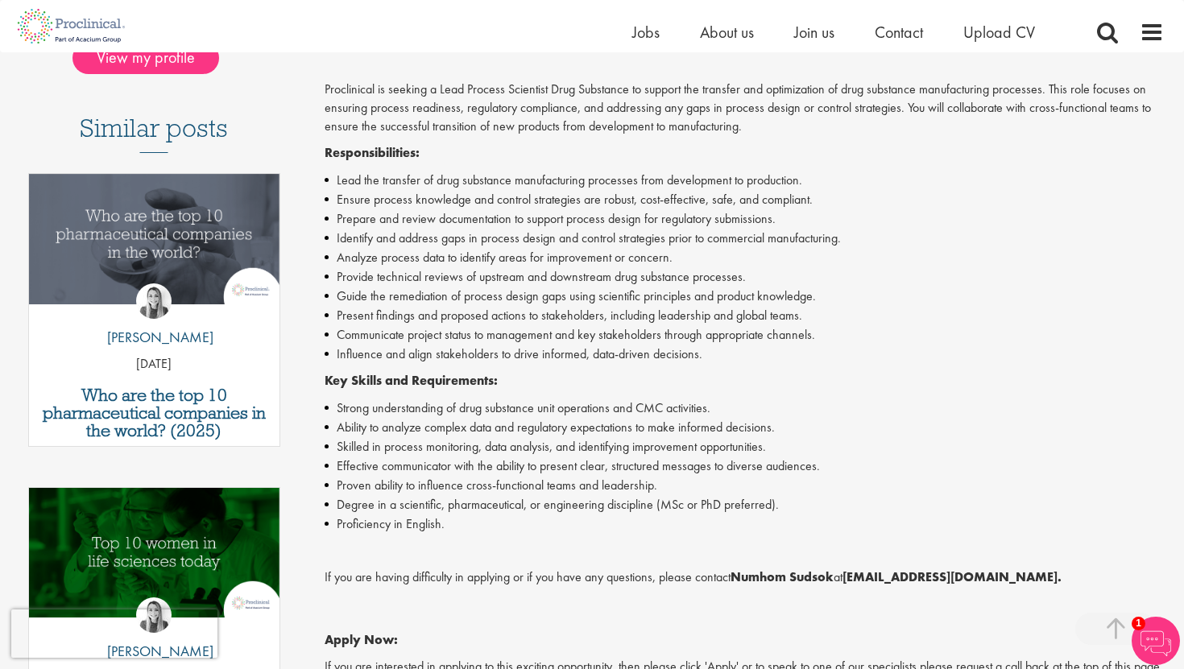
click at [381, 335] on li "Communicate project status to management and key stakeholders through appropria…" at bounding box center [745, 334] width 840 height 19
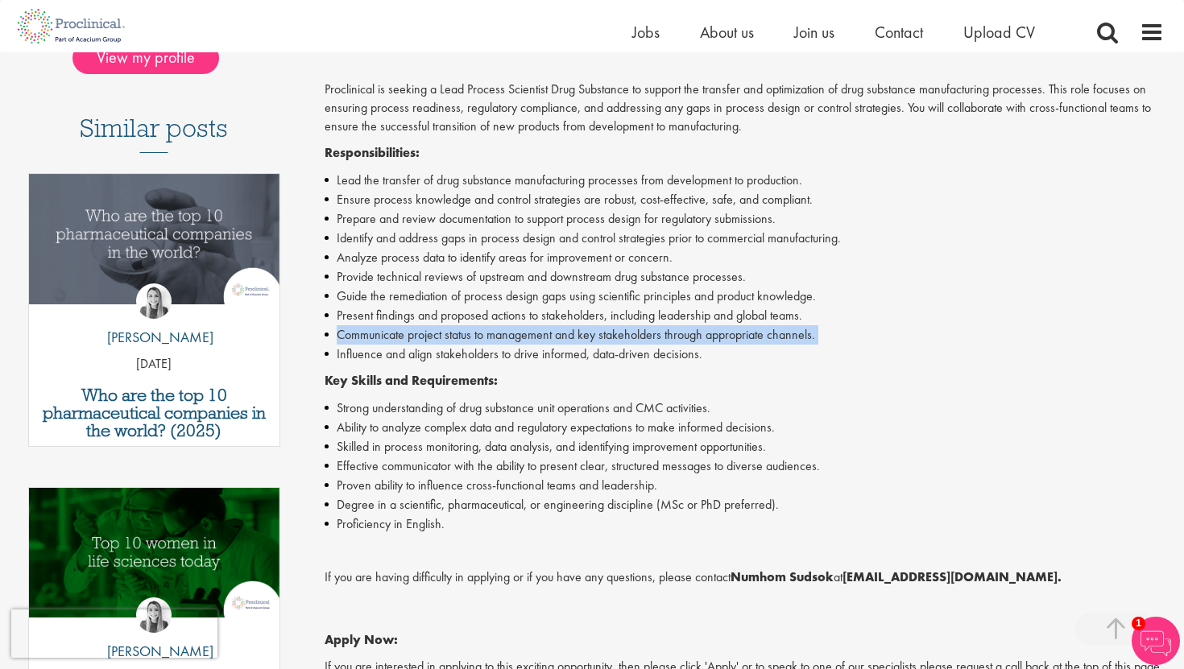
click at [381, 335] on li "Communicate project status to management and key stakeholders through appropria…" at bounding box center [745, 334] width 840 height 19
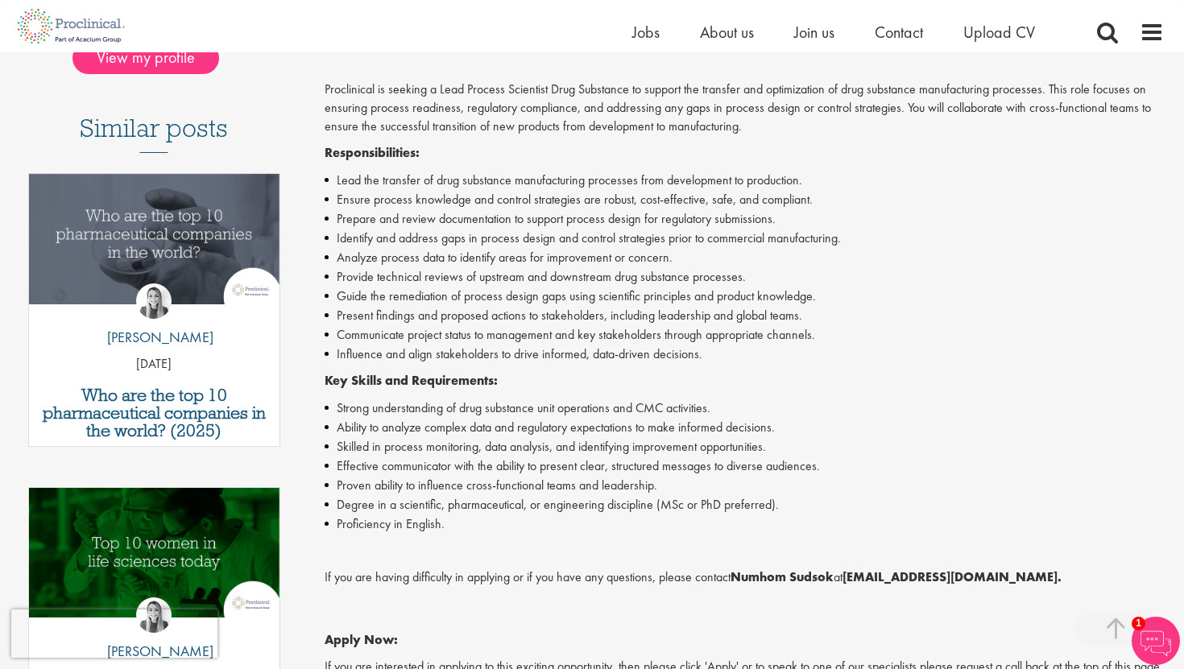
click at [384, 350] on li "Influence and align stakeholders to drive informed, data-driven decisions." at bounding box center [745, 354] width 840 height 19
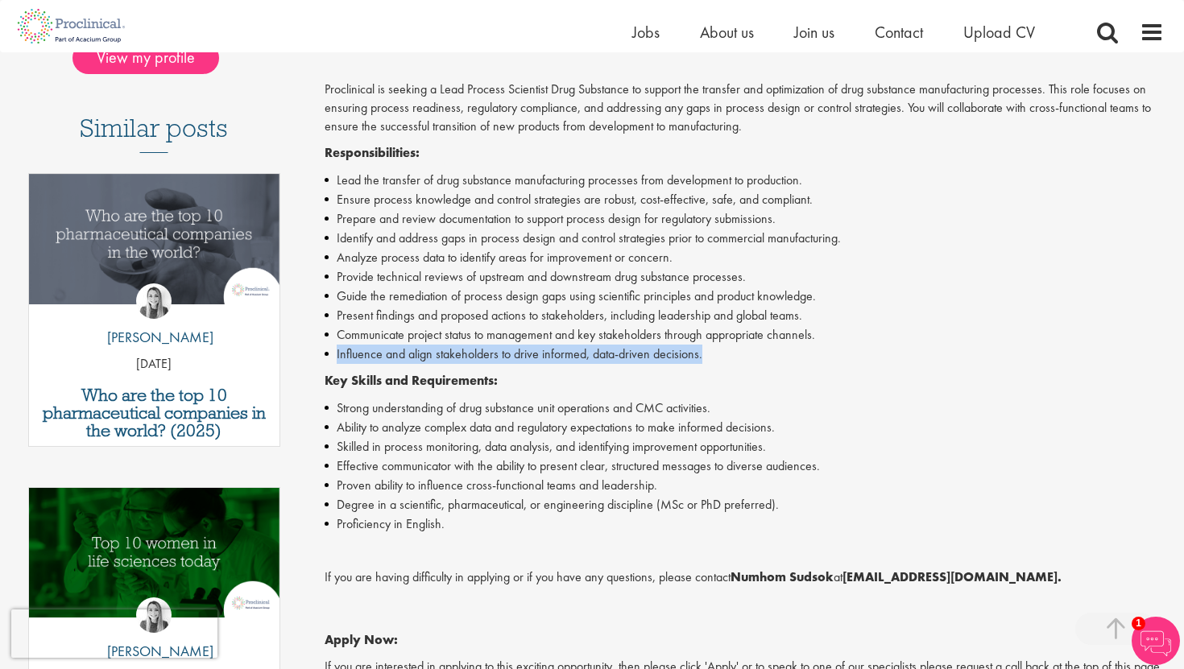
click at [384, 350] on li "Influence and align stakeholders to drive informed, data-driven decisions." at bounding box center [745, 354] width 840 height 19
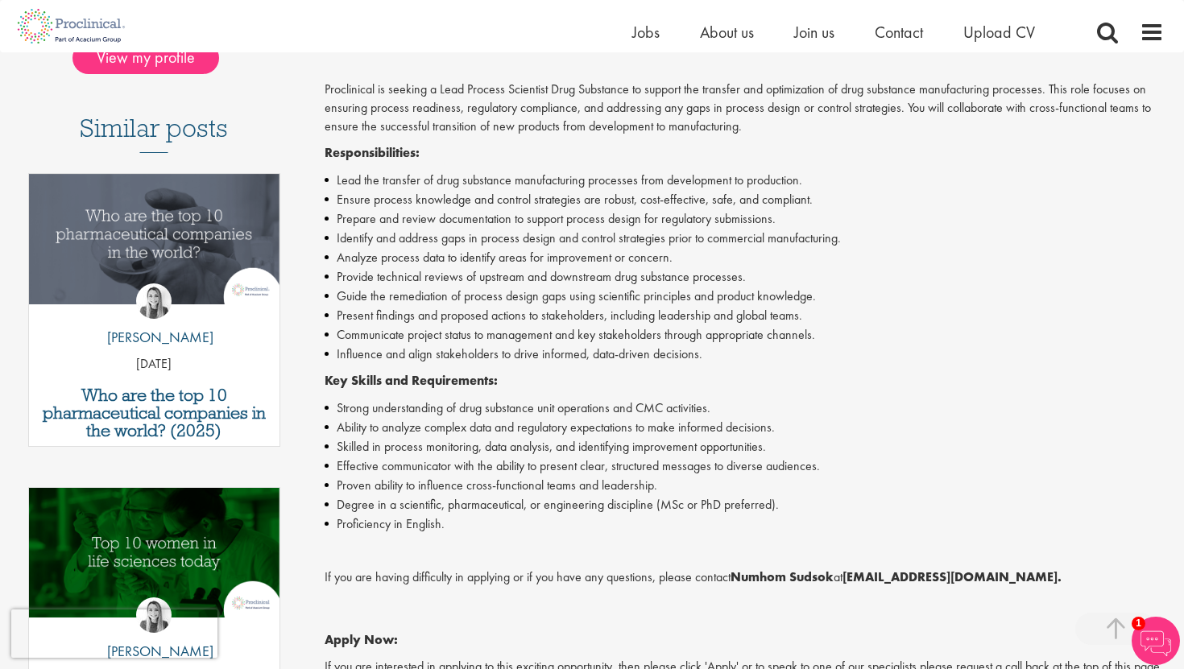
click at [380, 429] on li "Ability to analyze complex data and regulatory expectations to make informed de…" at bounding box center [745, 427] width 840 height 19
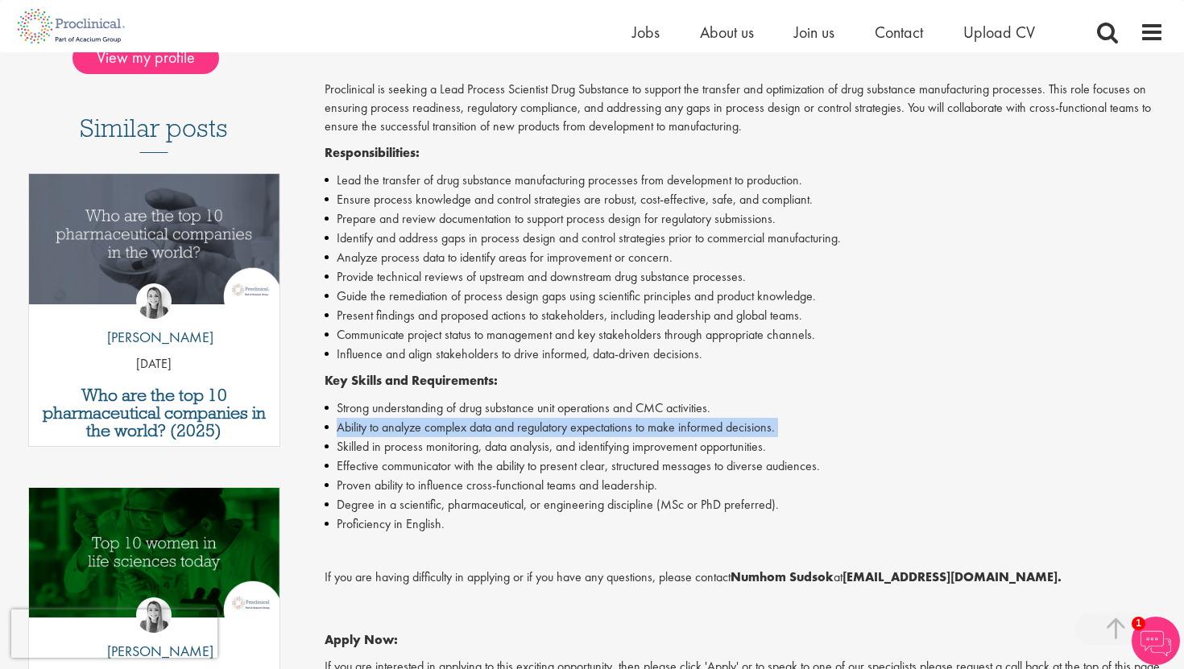
click at [380, 429] on li "Ability to analyze complex data and regulatory expectations to make informed de…" at bounding box center [745, 427] width 840 height 19
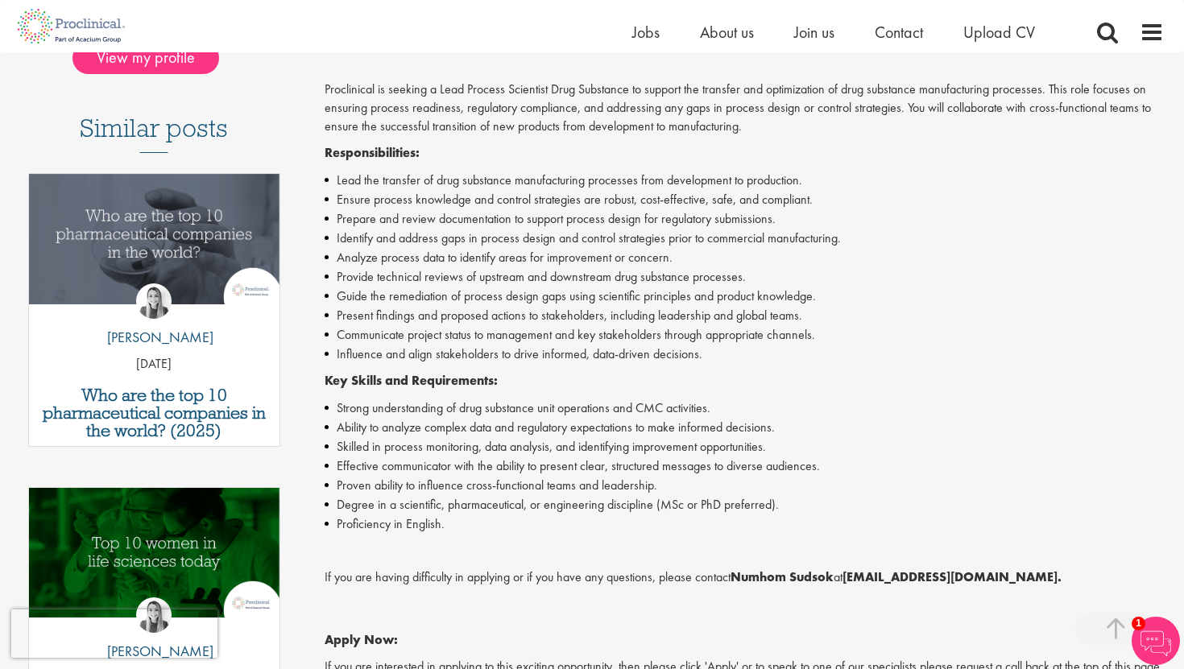
click at [380, 442] on li "Skilled in process monitoring, data analysis, and identifying improvement oppor…" at bounding box center [745, 446] width 840 height 19
click at [380, 478] on li "Proven ability to influence cross-functional teams and leadership." at bounding box center [745, 485] width 840 height 19
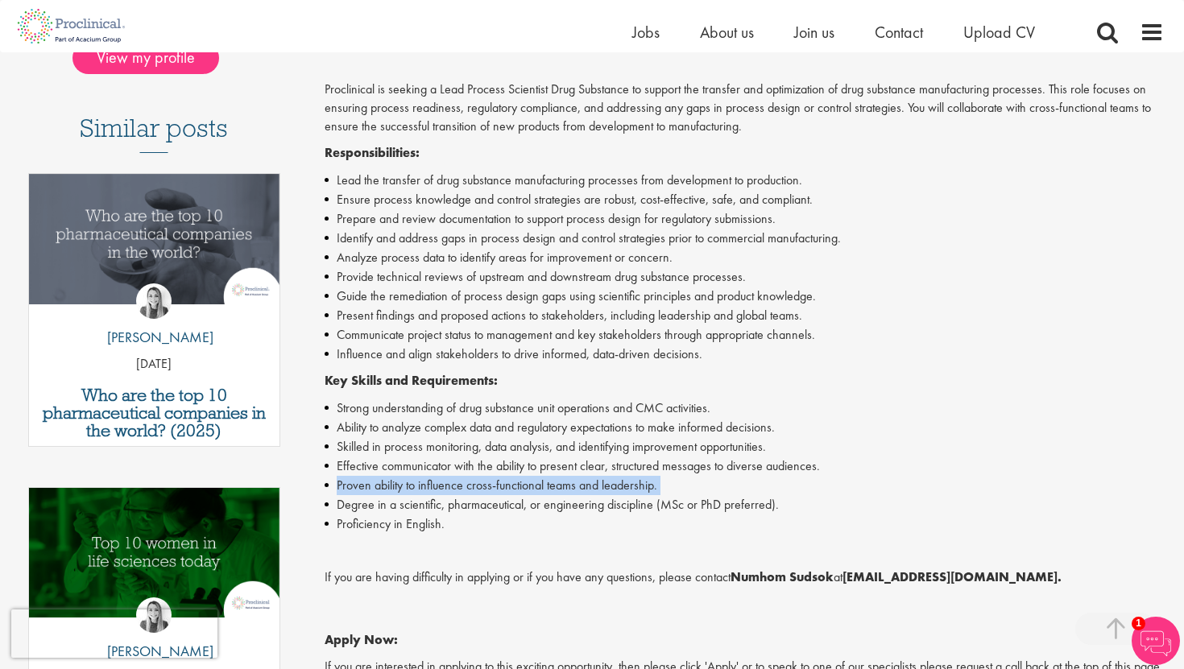
click at [380, 478] on li "Proven ability to influence cross-functional teams and leadership." at bounding box center [745, 485] width 840 height 19
click at [391, 468] on li "Effective communicator with the ability to present clear, structured messages t…" at bounding box center [745, 466] width 840 height 19
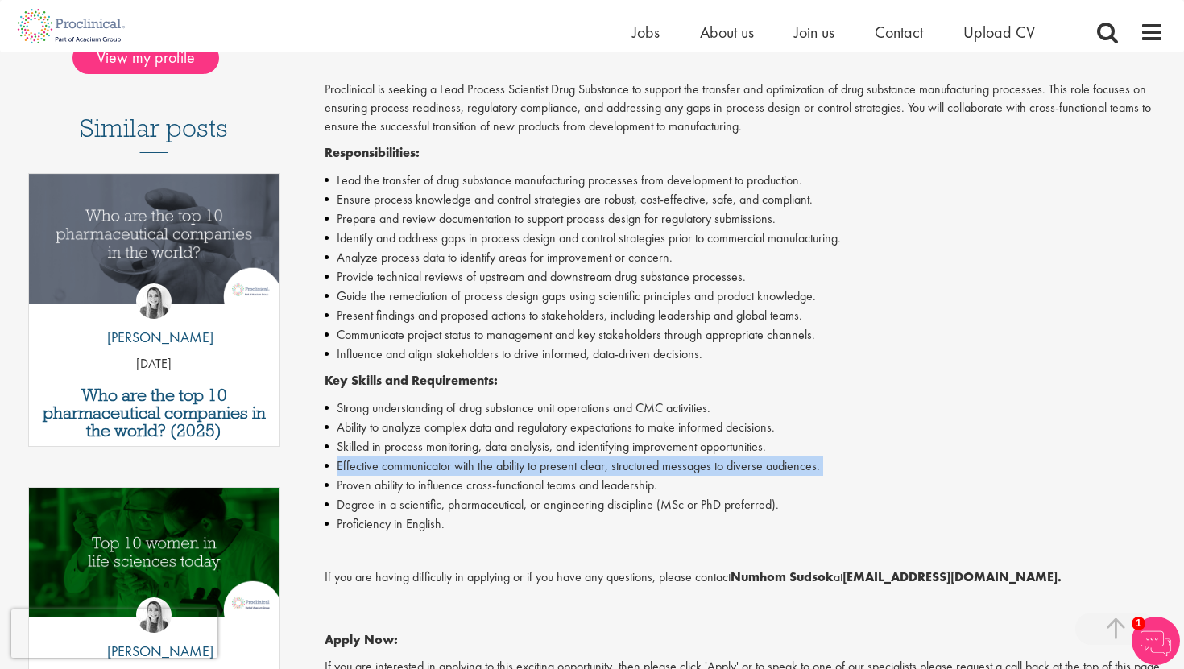
click at [391, 468] on li "Effective communicator with the ability to present clear, structured messages t…" at bounding box center [745, 466] width 840 height 19
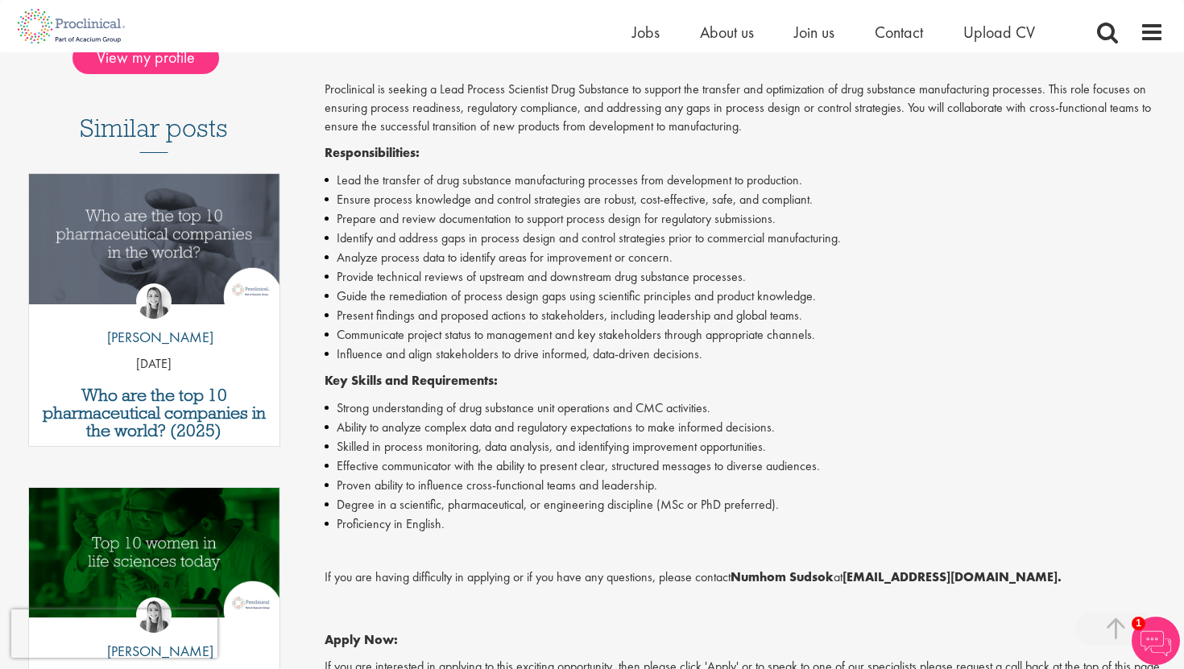
click at [375, 496] on li "Degree in a scientific, pharmaceutical, or engineering discipline (MSc or PhD p…" at bounding box center [745, 504] width 840 height 19
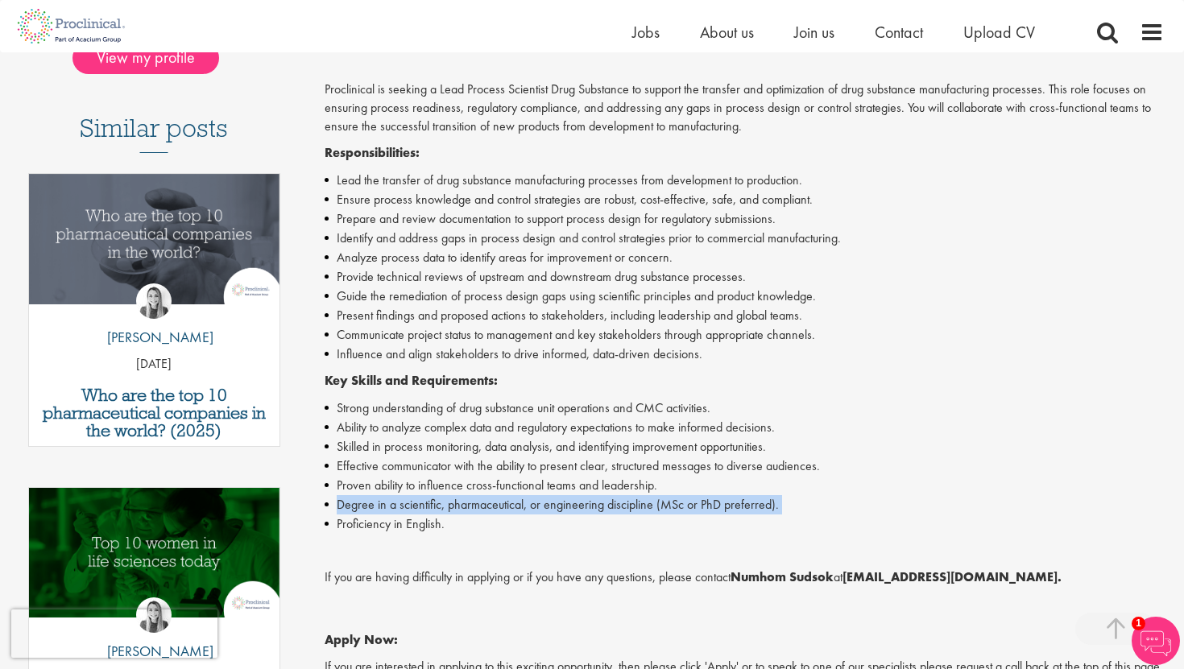
click at [375, 496] on li "Degree in a scientific, pharmaceutical, or engineering discipline (MSc or PhD p…" at bounding box center [745, 504] width 840 height 19
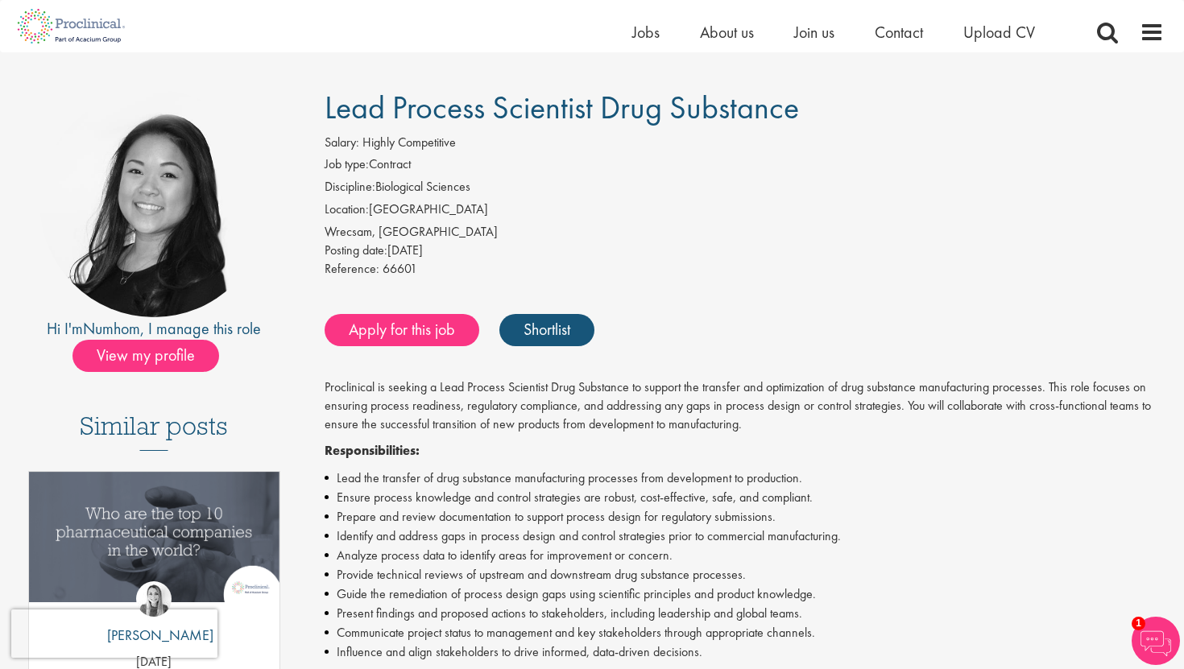
scroll to position [85, 0]
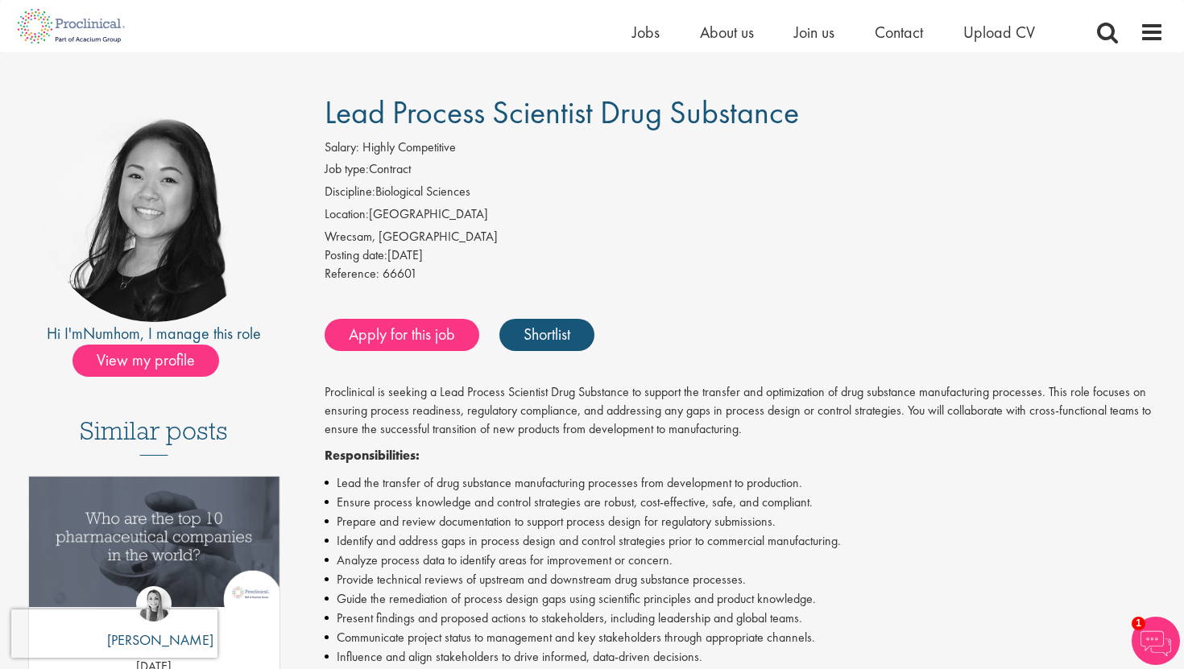
drag, startPoint x: 852, startPoint y: 106, endPoint x: 308, endPoint y: 106, distance: 543.6
copy span "Lead Process Scientist Drug Substance"
click at [374, 114] on span "Lead Process Scientist Drug Substance" at bounding box center [562, 112] width 474 height 41
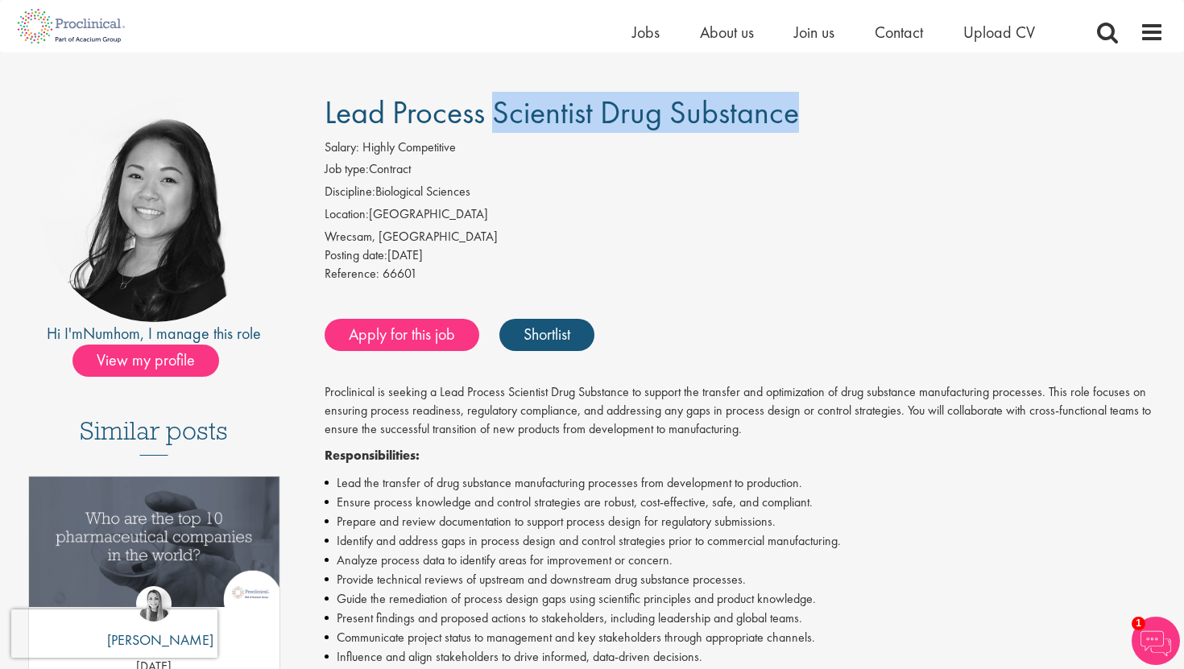
click at [374, 114] on span "Lead Process Scientist Drug Substance" at bounding box center [562, 112] width 474 height 41
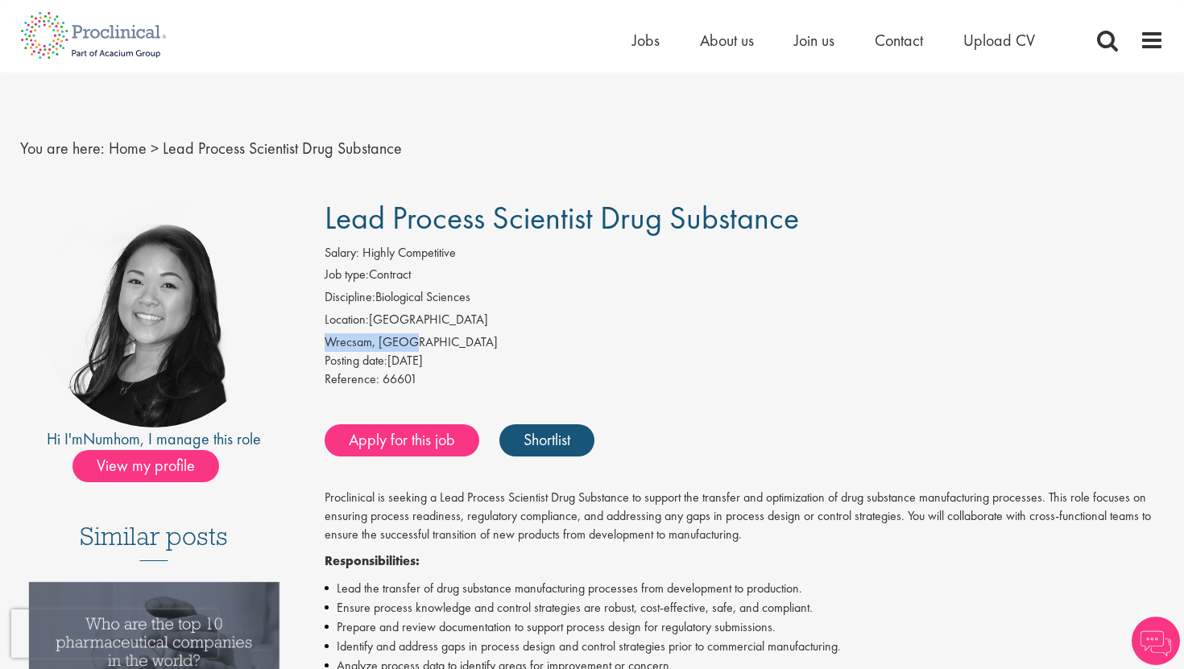
drag, startPoint x: 439, startPoint y: 345, endPoint x: 308, endPoint y: 345, distance: 130.5
copy div "Wrecsam, [GEOGRAPHIC_DATA]"
